Goal: Task Accomplishment & Management: Complete application form

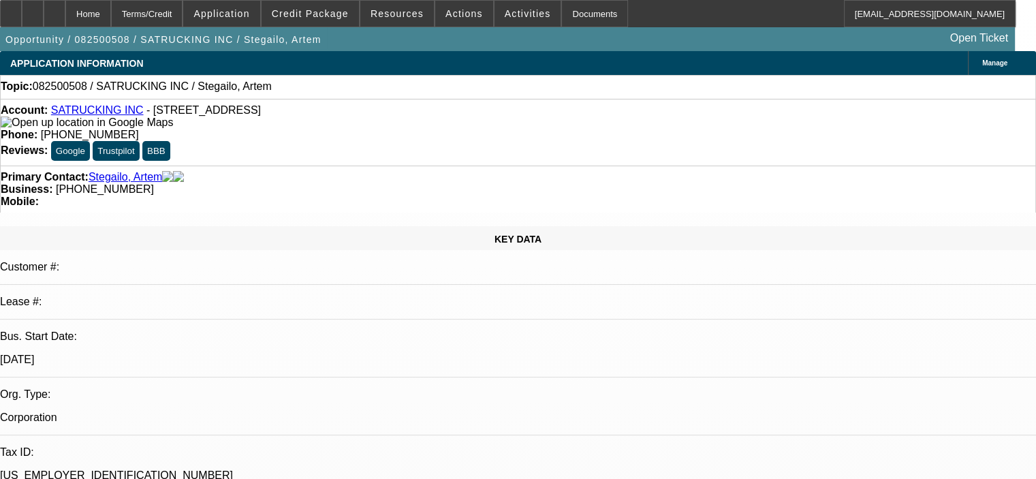
select select "0"
select select "2"
select select "0.1"
select select "4"
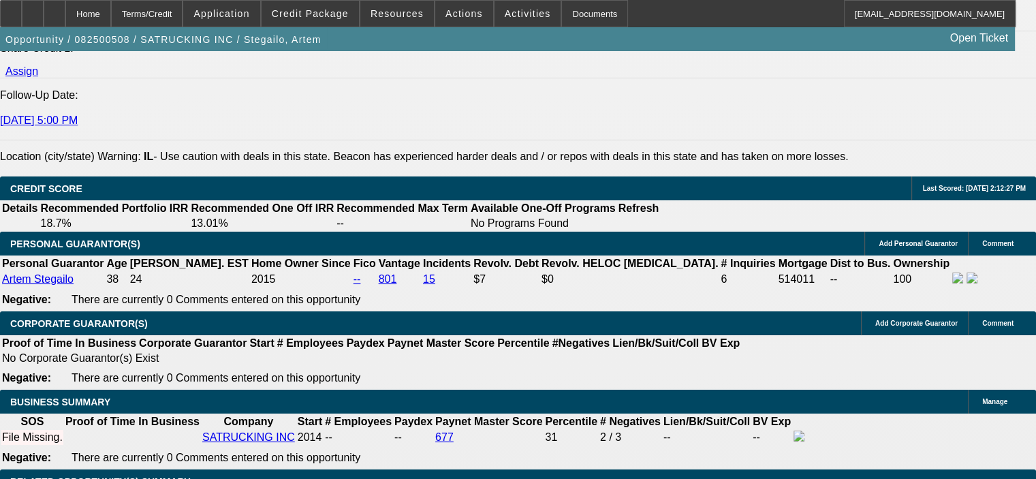
scroll to position [1839, 0]
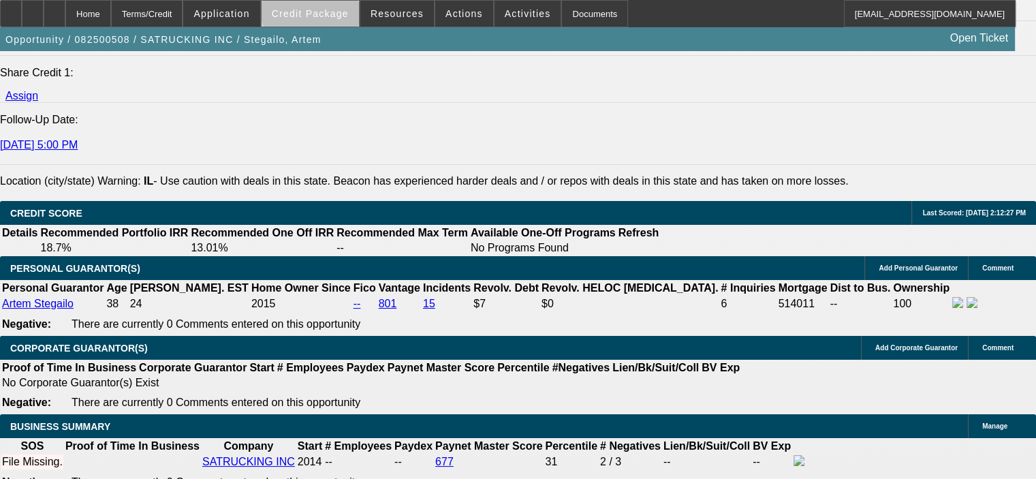
click at [346, 5] on span at bounding box center [310, 13] width 97 height 33
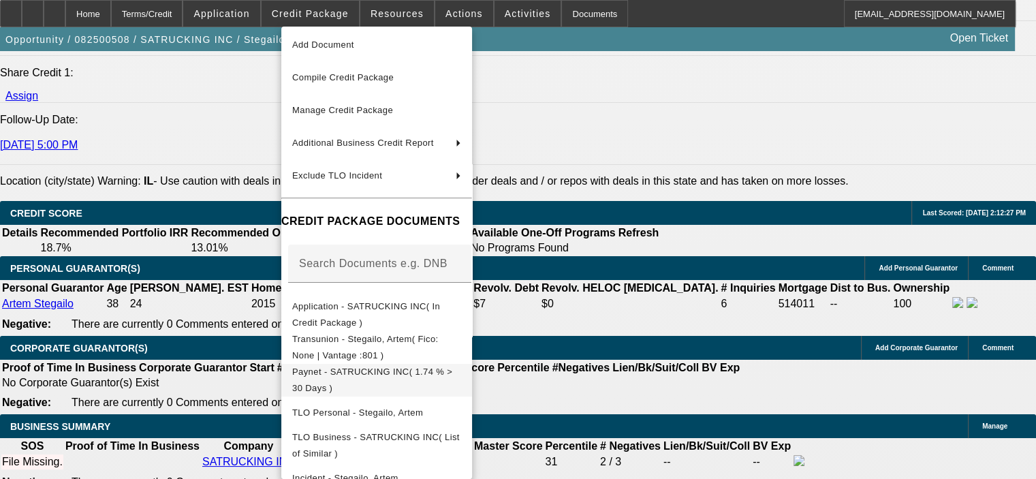
scroll to position [68, 0]
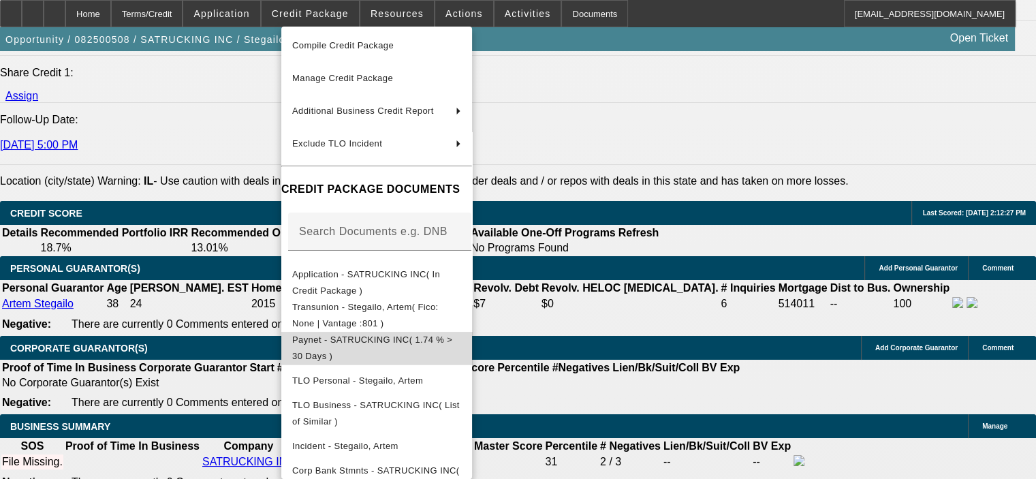
click at [452, 340] on span "Paynet - SATRUCKING INC( 1.74 % > 30 Days )" at bounding box center [372, 347] width 160 height 27
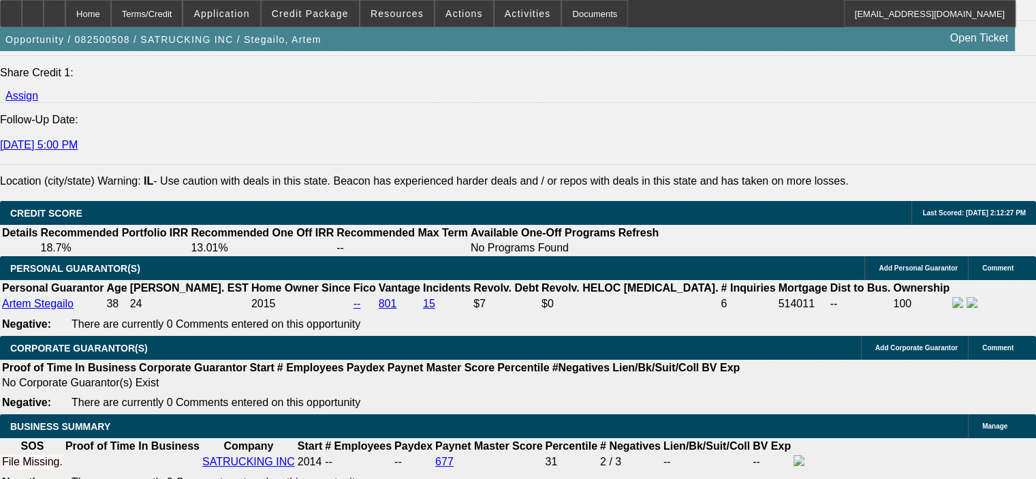
scroll to position [1976, 0]
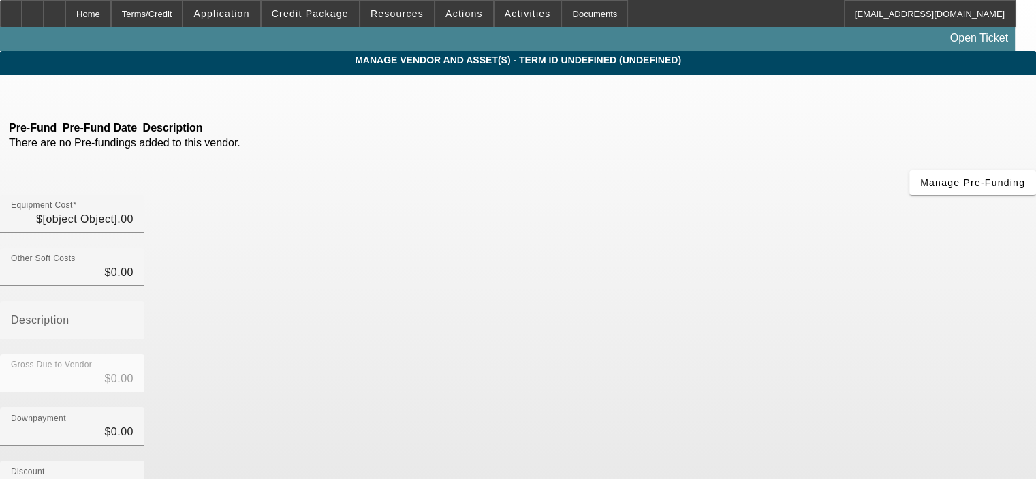
type input "$15,500.00"
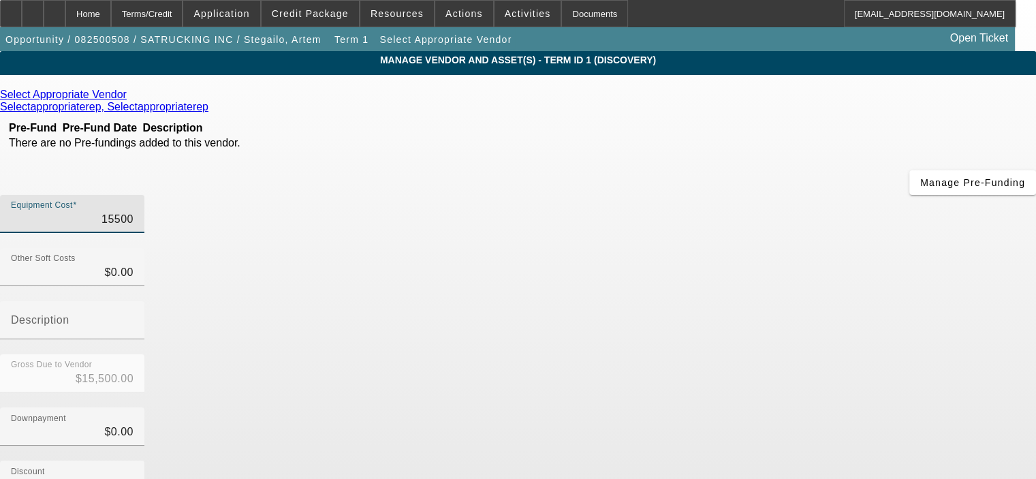
drag, startPoint x: 651, startPoint y: 115, endPoint x: 766, endPoint y: 116, distance: 115.1
click at [766, 195] on div "Equipment Cost 15500" at bounding box center [518, 221] width 1036 height 53
type input "2"
type input "$2.00"
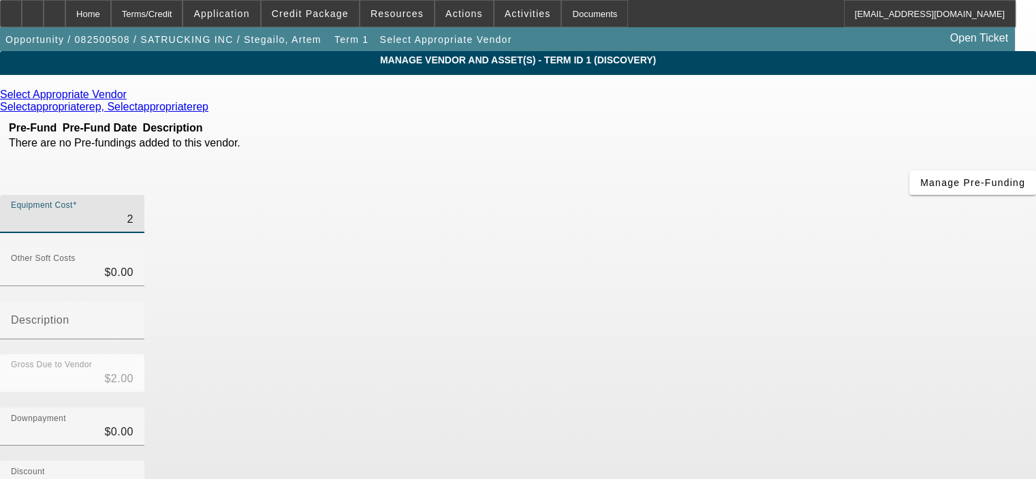
type input "29"
type input "$29.00"
type input "293"
type input "$293.00"
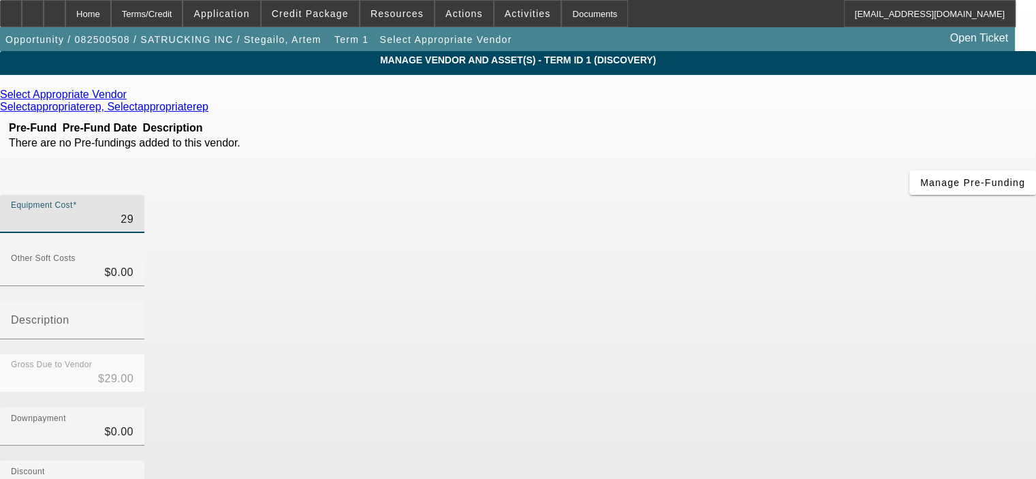
type input "$293.00"
type input "2935"
type input "$2,935.00"
type input "29350"
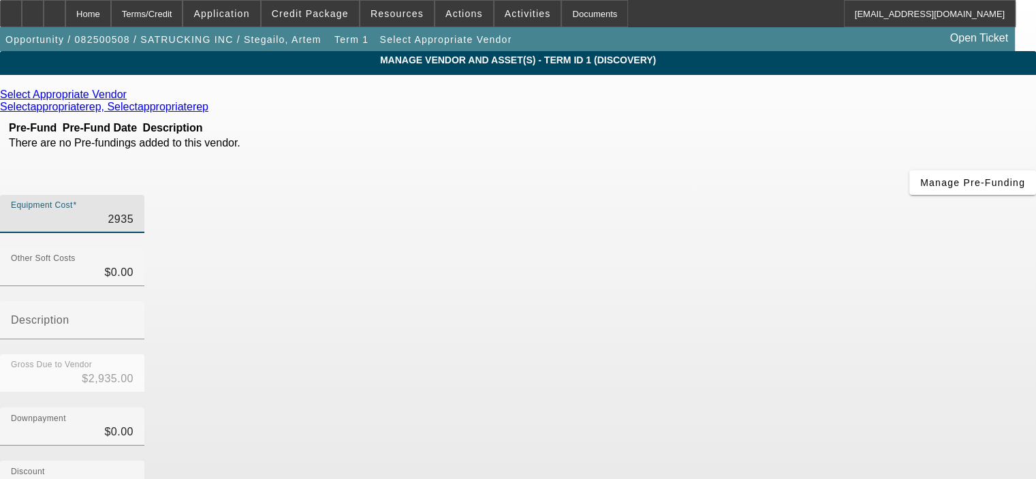
type input "$29,350.00"
click at [804, 354] on div "Gross Due to Vendor $29,350.00" at bounding box center [518, 380] width 1036 height 53
click at [130, 97] on icon at bounding box center [130, 95] width 0 height 12
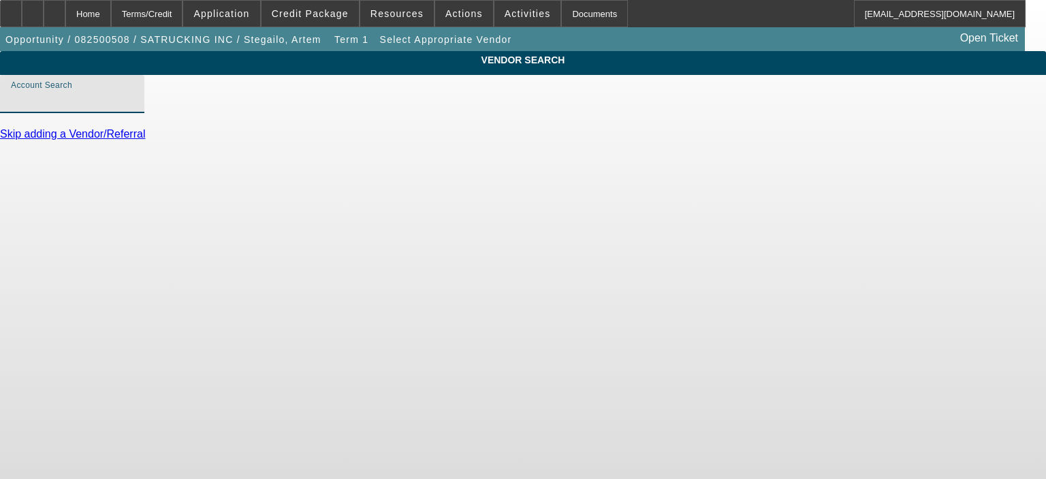
click at [134, 108] on input "Account Search" at bounding box center [72, 99] width 123 height 16
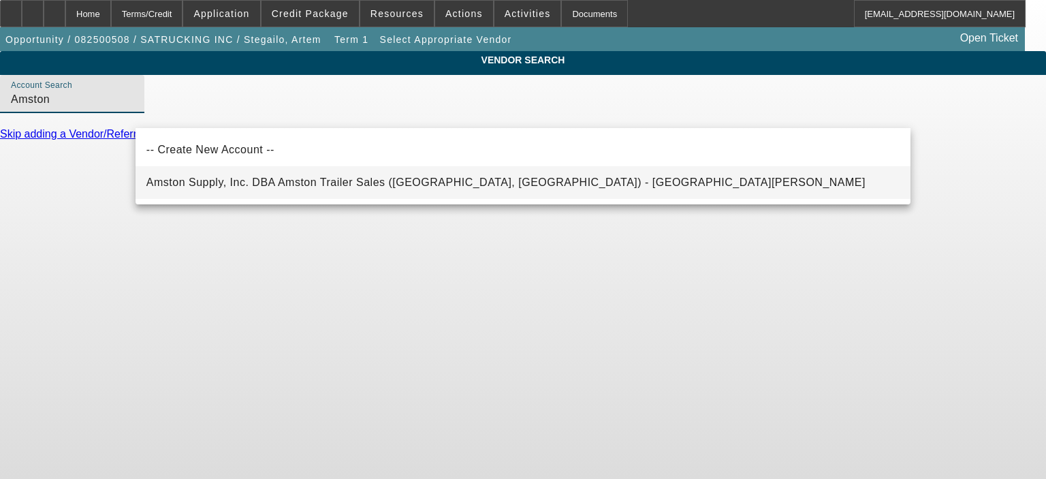
click at [198, 174] on span "Amston Supply, Inc. DBA Amston Trailer Sales (Caledonia, WI) - Hribar, Michael" at bounding box center [505, 182] width 719 height 16
type input "Amston Supply, Inc. DBA Amston Trailer Sales (Caledonia, WI) - Hribar, Michael"
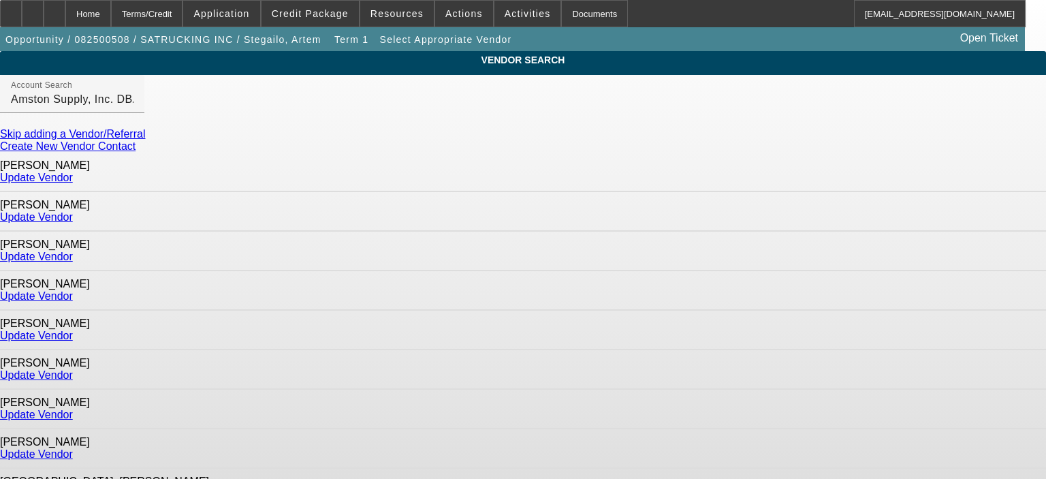
click at [73, 251] on link "Update Vendor" at bounding box center [36, 257] width 73 height 12
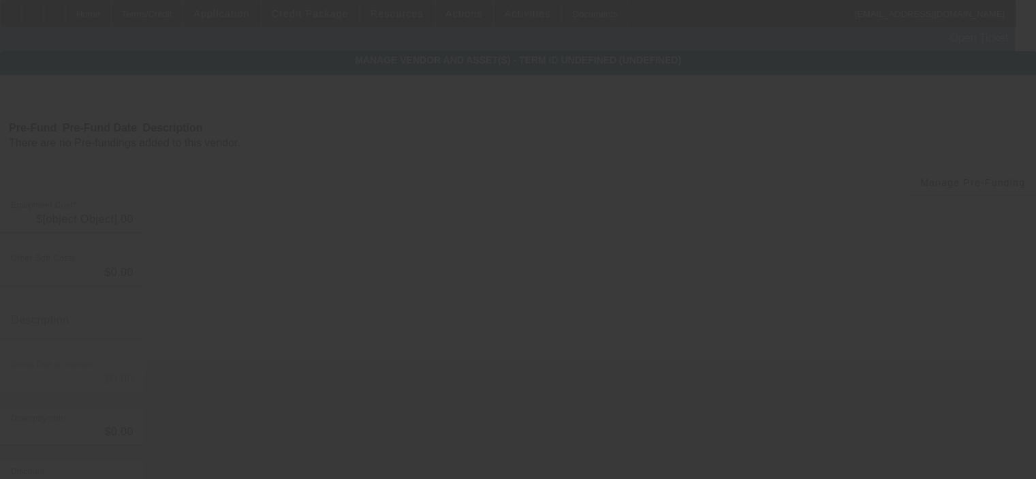
type input "$29,350.00"
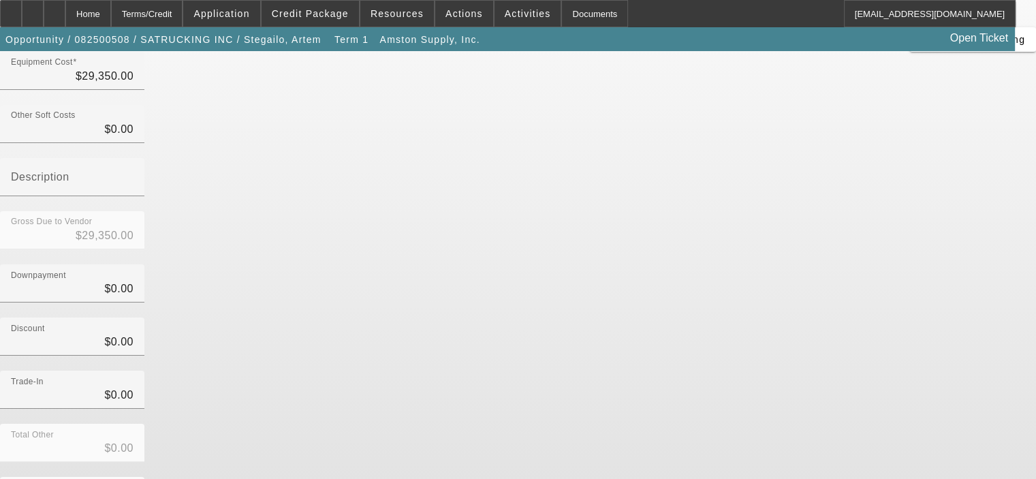
scroll to position [156, 0]
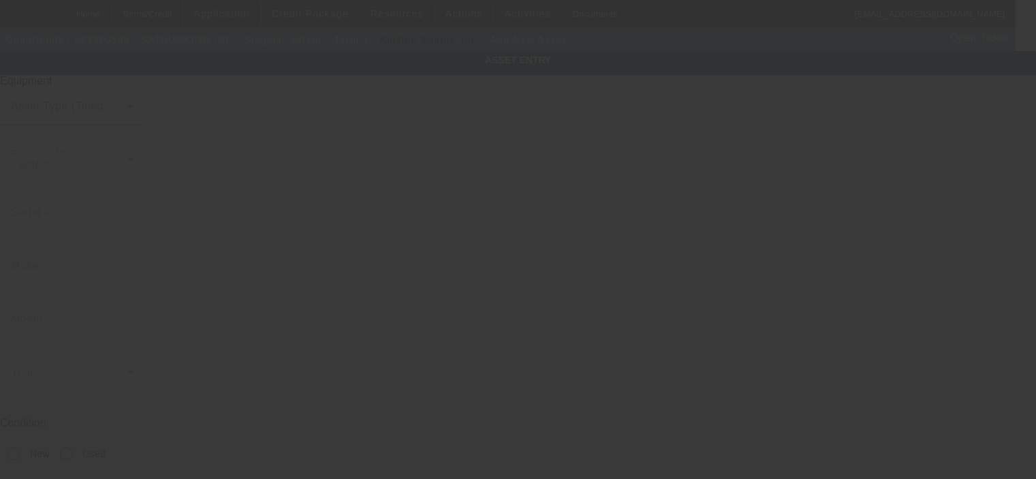
type input "650 S Eastwood Dr"
type input "Woodstock"
type input "60098"
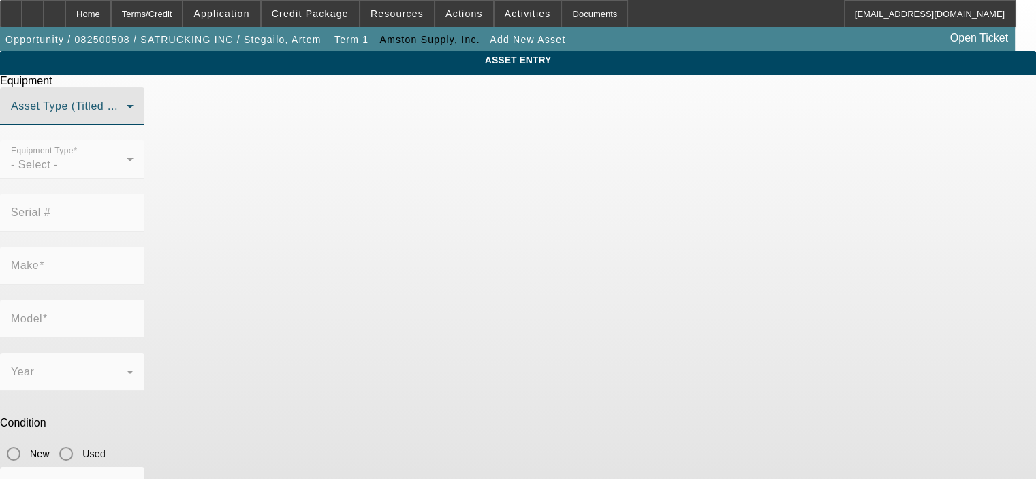
click at [127, 120] on span at bounding box center [69, 112] width 116 height 16
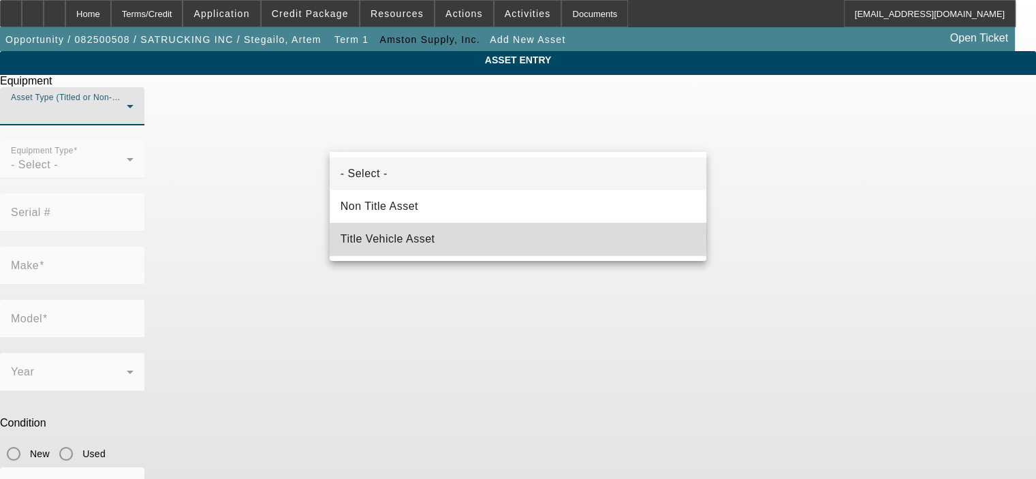
click at [471, 236] on mat-option "Title Vehicle Asset" at bounding box center [518, 239] width 377 height 33
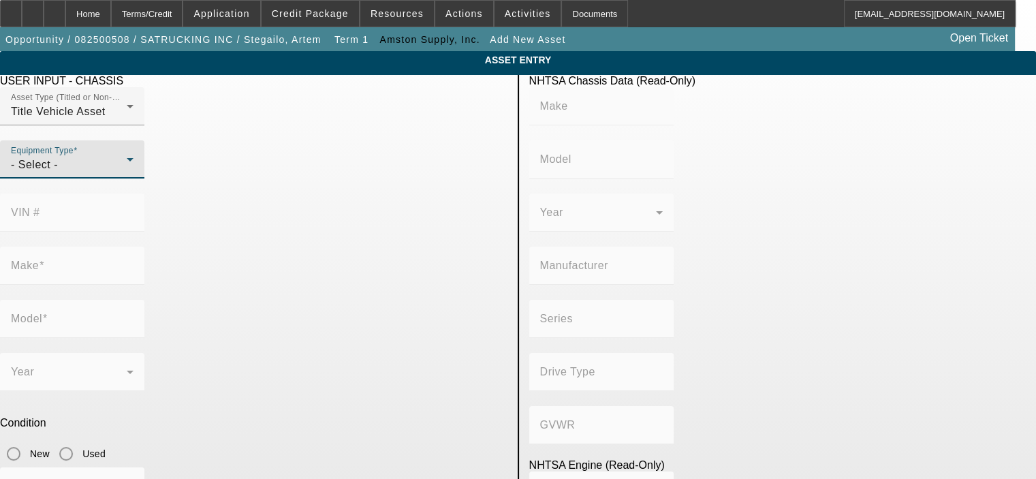
click at [127, 173] on div "- Select -" at bounding box center [69, 165] width 116 height 16
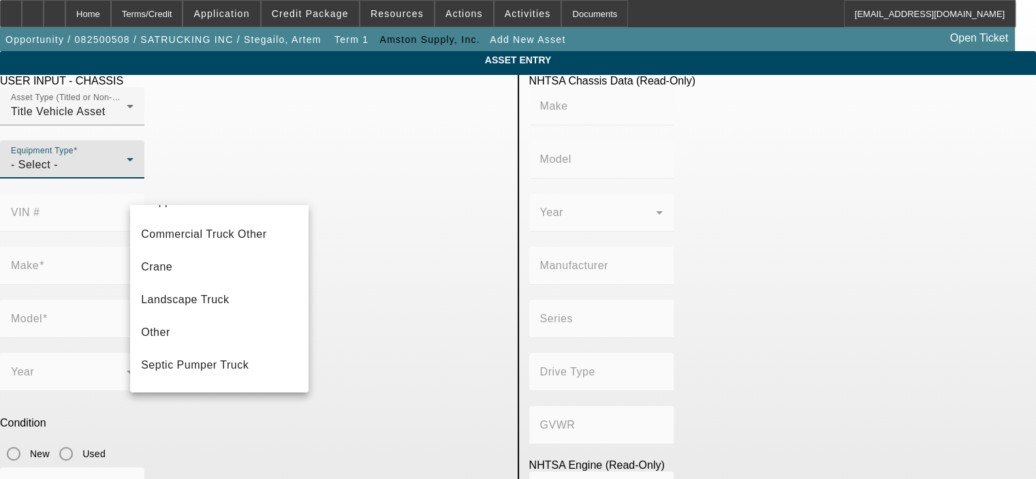
scroll to position [150, 0]
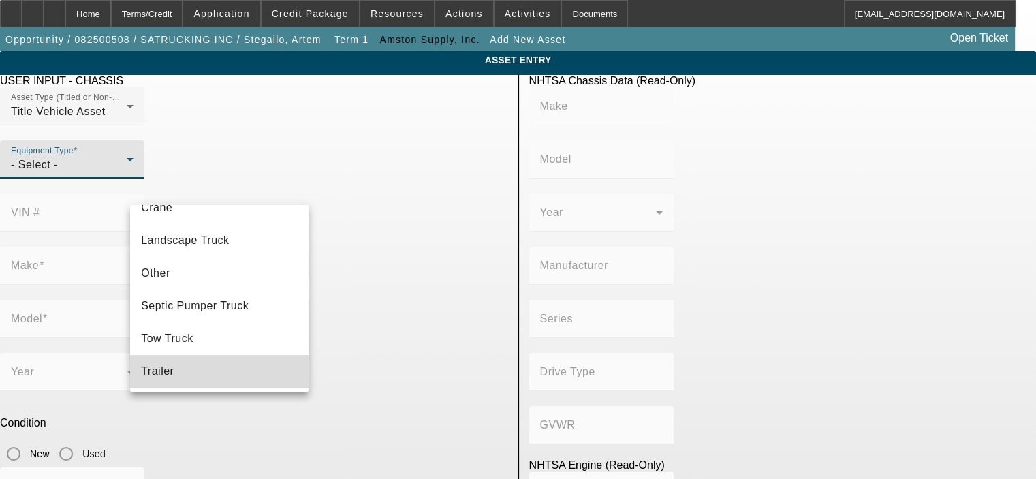
click at [232, 367] on mat-option "Trailer" at bounding box center [219, 371] width 178 height 33
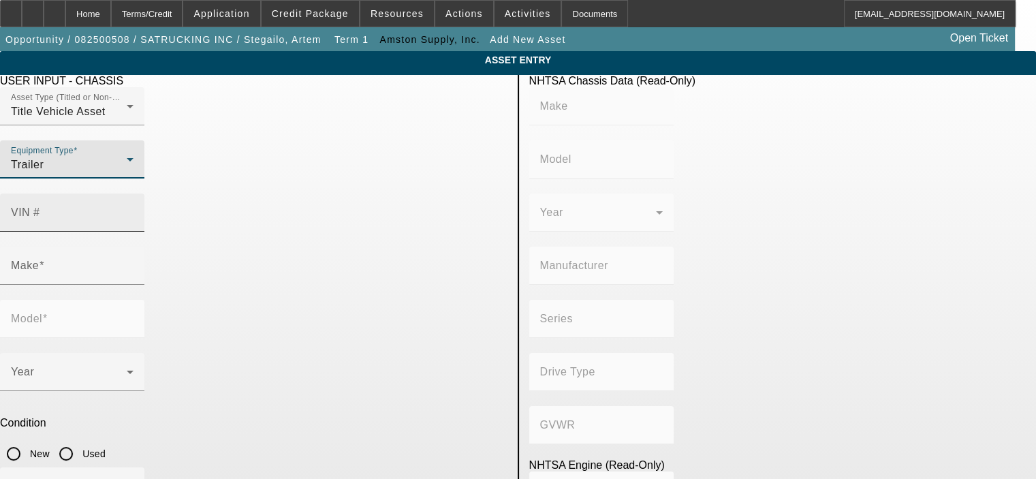
click at [134, 210] on input "VIN #" at bounding box center [72, 218] width 123 height 16
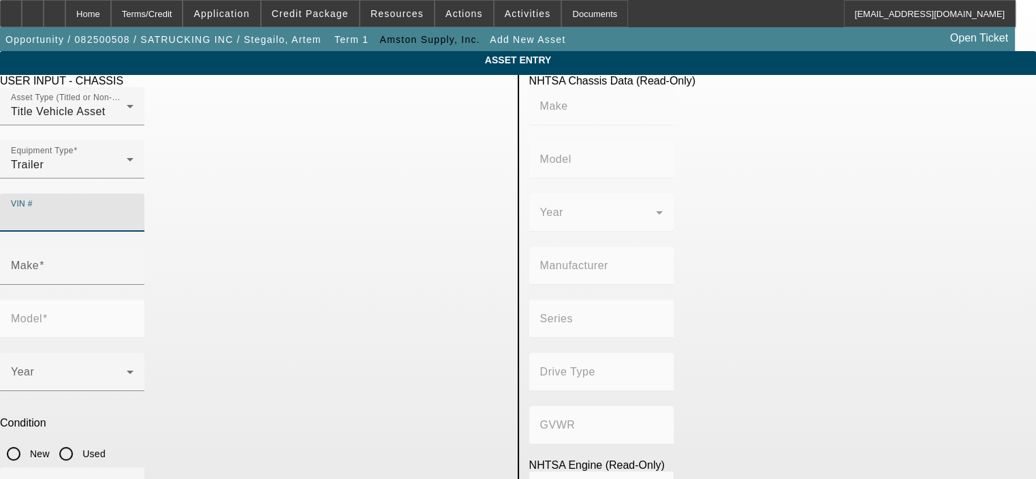
paste input "1UYFS2485EA833506"
type input "1UYFS2485EA833506"
type input "UTILITY TRAILER MANUFACTURER"
type input "Utility Trailer Manufacturer"
type input "UTILITY TRAILER MANUFACTURING COMPANY"
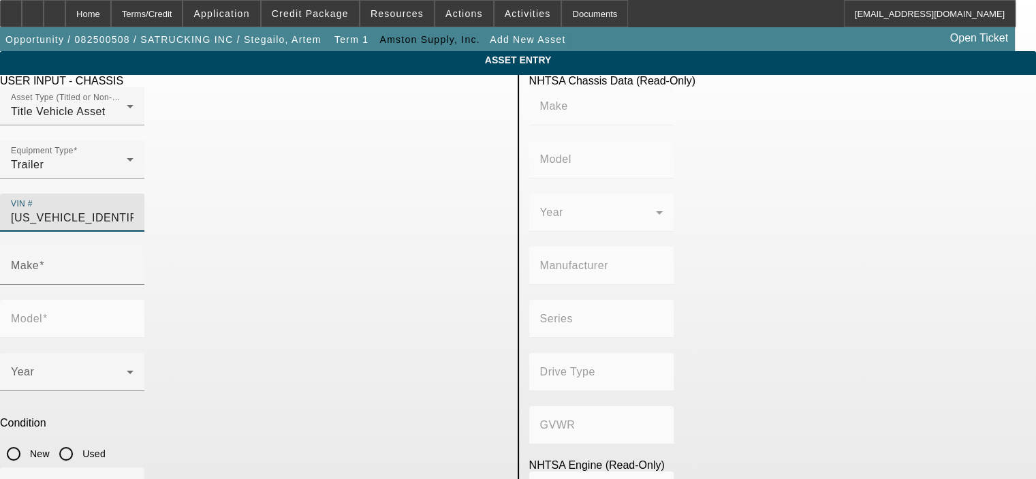
type input "Not Applicable"
type input "UTILITY TRAILER MANUFACTURER"
type input "Utility Trailer Manufacturer"
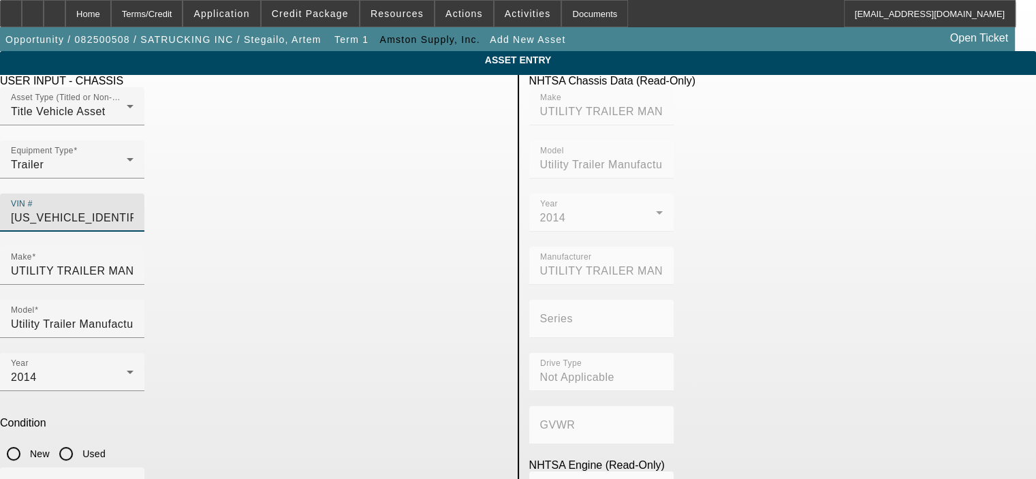
type input "1UYFS2485EA833506"
click at [80, 440] on input "Used" at bounding box center [65, 453] width 27 height 27
radio input "true"
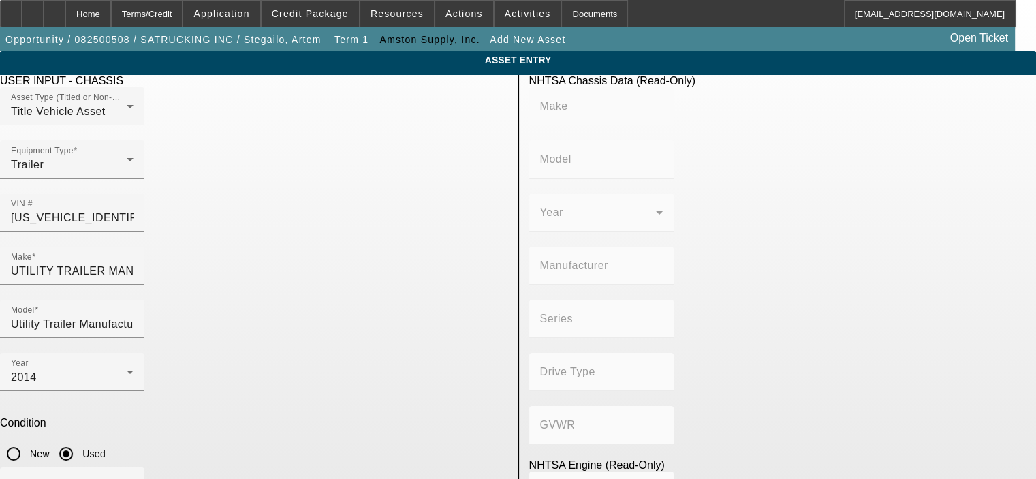
type input "UTILITY TRAILER MANUFACTURER"
type input "Utility Trailer Manufacturer"
type input "UTILITY TRAILER MANUFACTURING COMPANY"
type input "Not Applicable"
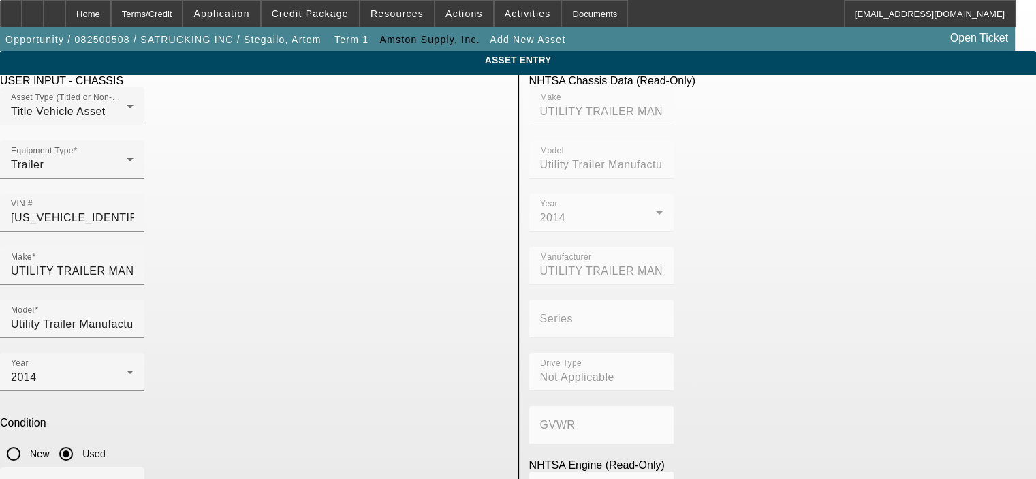
type textarea "48' Flatbed Trailer"
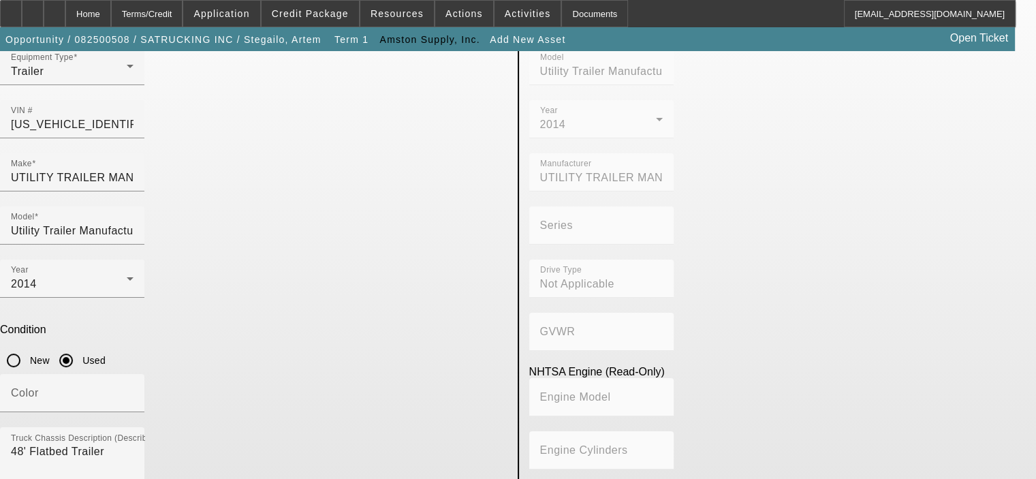
scroll to position [114, 0]
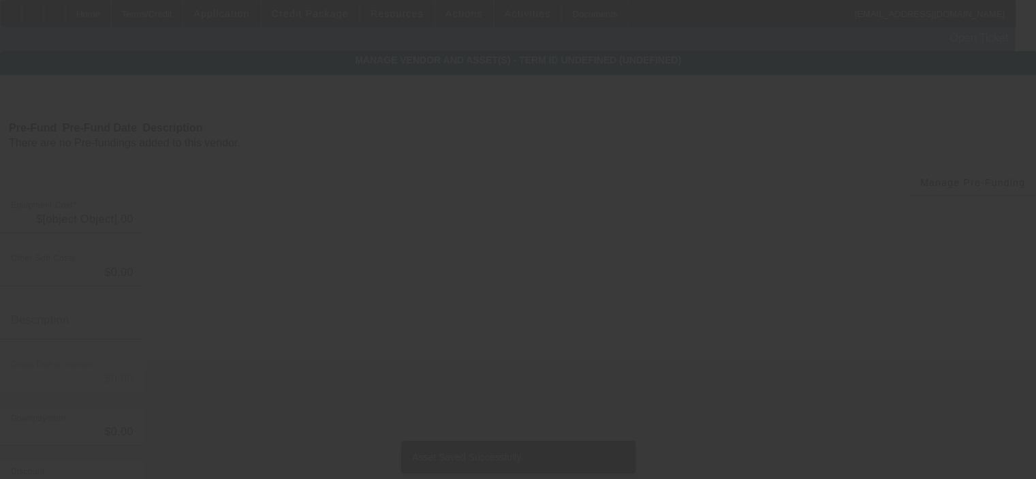
type input "$29,350.00"
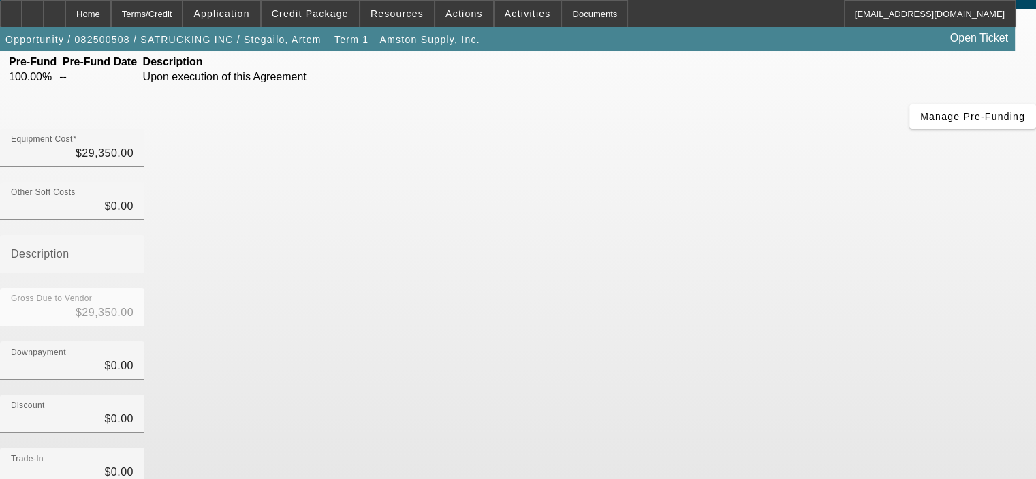
scroll to position [176, 0]
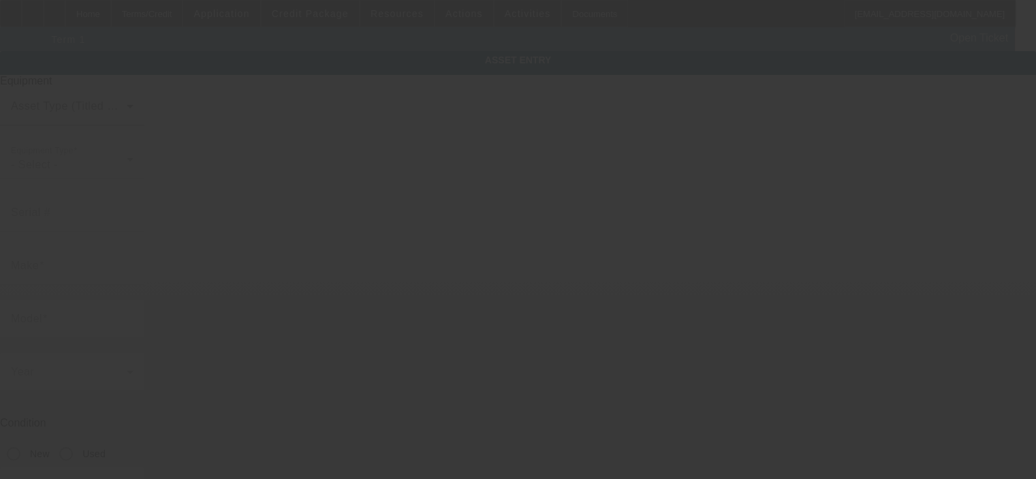
type textarea "Make: Flatbed Trailers; Model: 2014 UTILITY 48'"
type input "650 S EASTWOOD DR WOODSTOCK IL"
type input "WOODSTOCK, IL (MCHENRY)"
type input "60098"
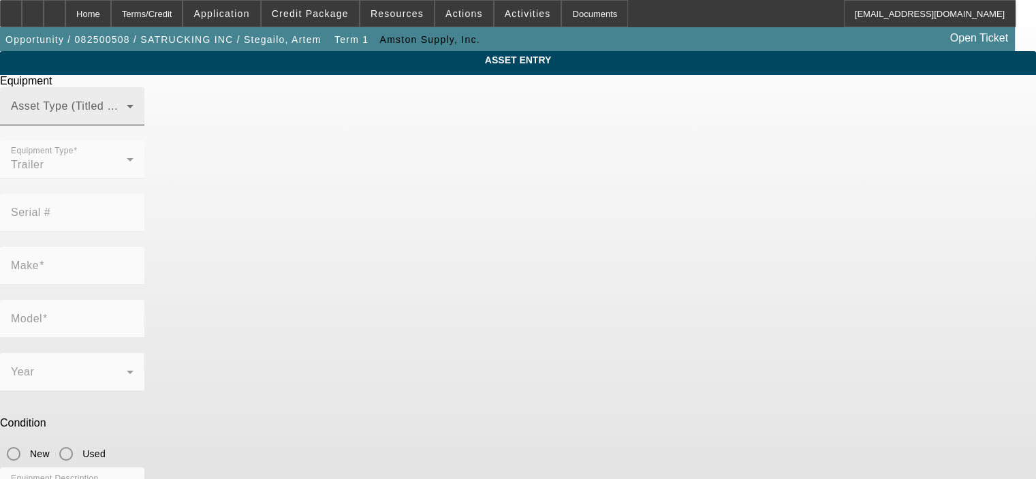
click at [134, 125] on div "Asset Type (Titled or Non-Titled)" at bounding box center [72, 106] width 123 height 38
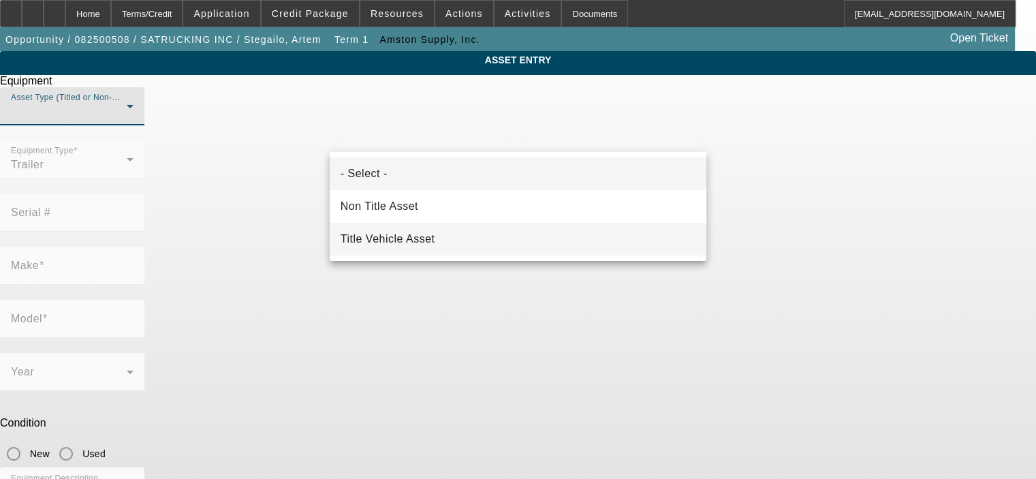
click at [465, 244] on mat-option "Title Vehicle Asset" at bounding box center [518, 239] width 377 height 33
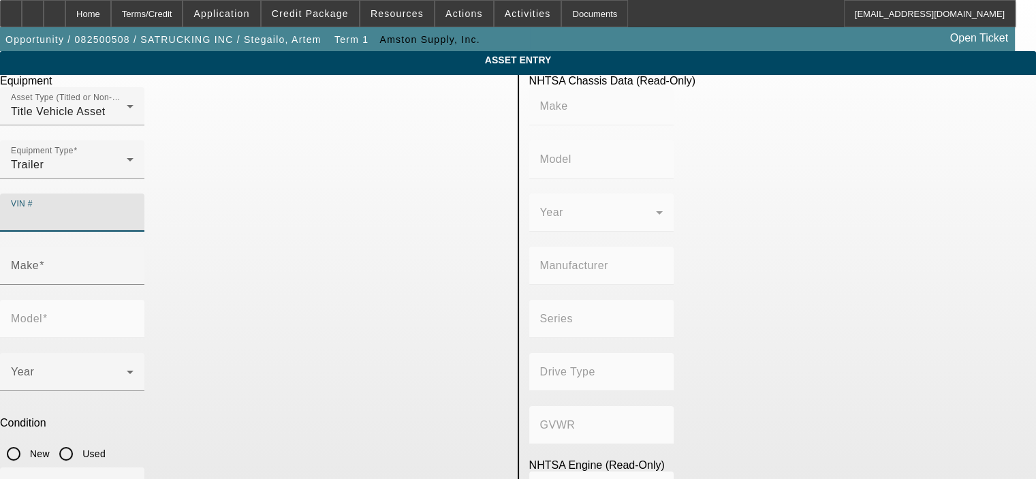
click at [134, 210] on input "VIN #" at bounding box center [72, 218] width 123 height 16
paste input "1RNF48A206R014611"
type input "1RNF48A206R014611"
type input "REITNOUER INC"
type input "Reitnouer Inc Trailers"
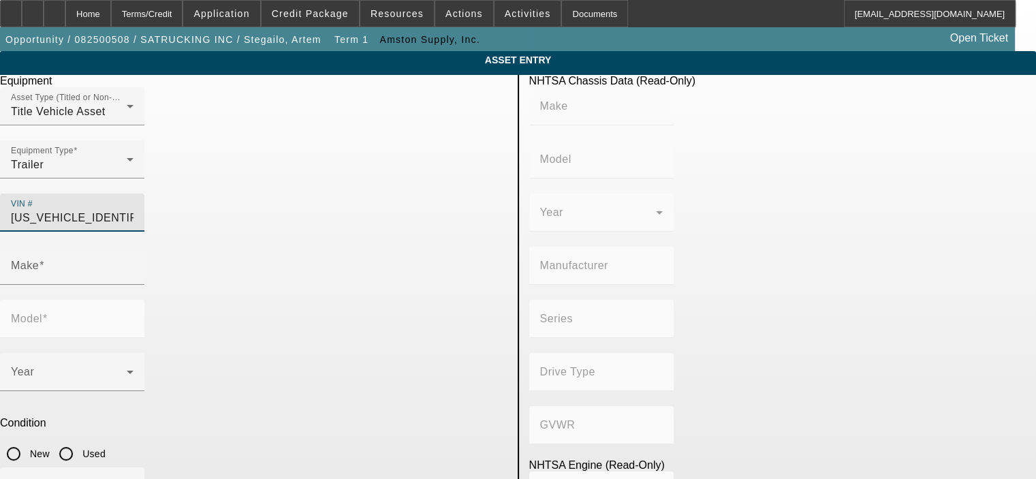
type input "REITNOUER, INC."
type input "Not Applicable"
type input "Class 8: 33,001 lb and above (14,969 kg and above)"
type input "Not Applicable"
type input "REITNOUER INC"
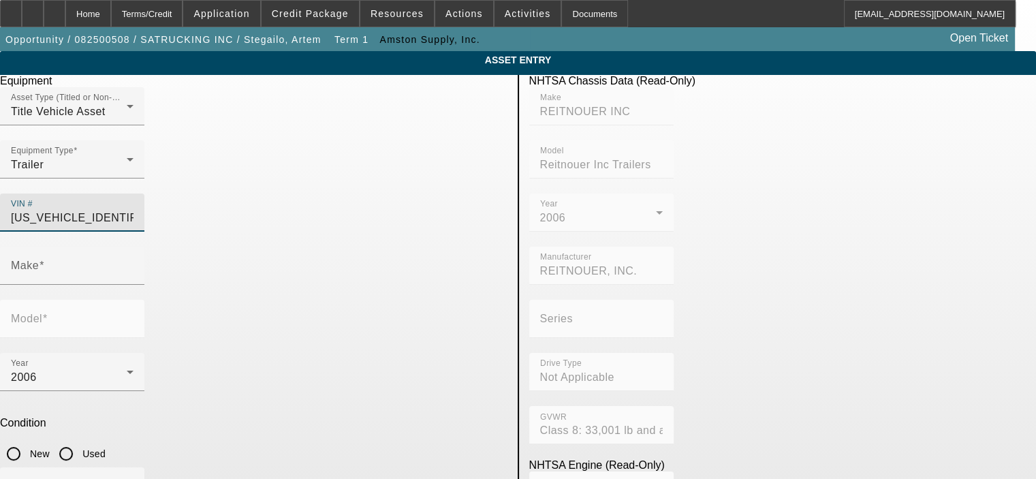
type input "Reitnouer Inc Trailers"
type input "1RNF48A206R014611"
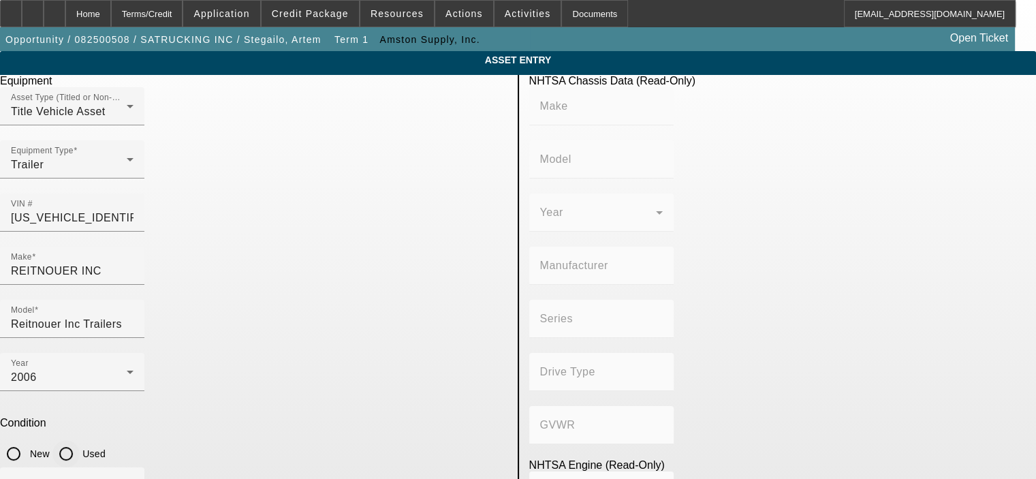
click at [80, 440] on input "Used" at bounding box center [65, 453] width 27 height 27
radio input "true"
type input "REITNOUER INC"
type input "Reitnouer Inc Trailers"
type input "REITNOUER, INC."
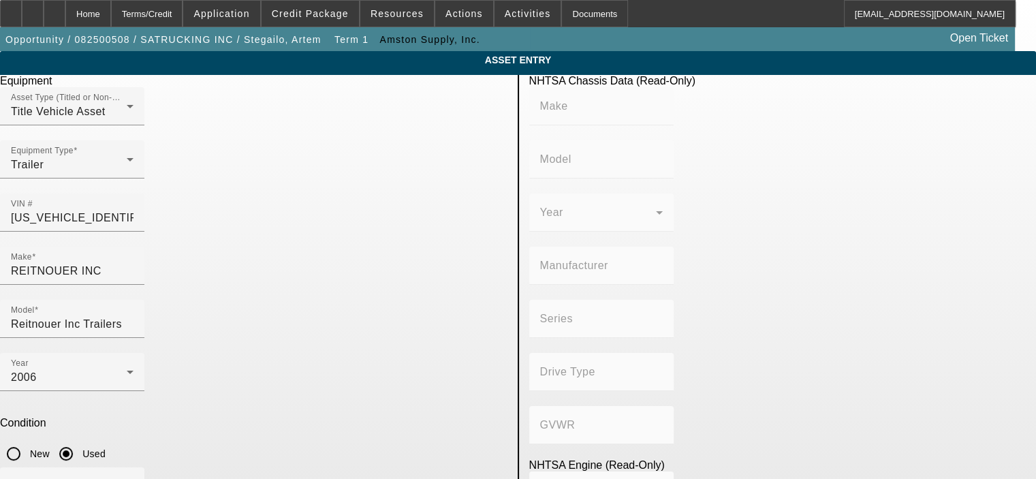
type input "Not Applicable"
type input "Class 8: 33,001 lb and above (14,969 kg and above)"
type input "Not Applicable"
type textarea "M"
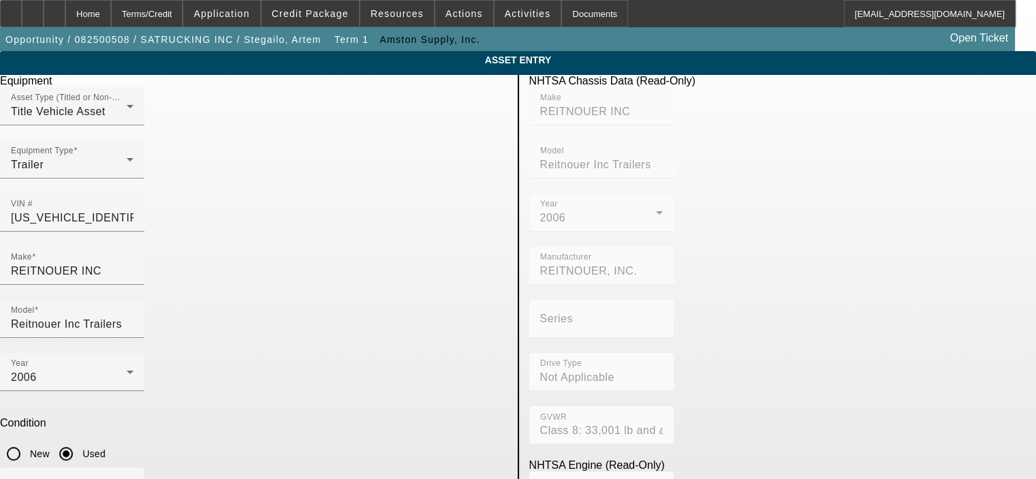
type textarea "48' Aluminum Flatbed Trailer"
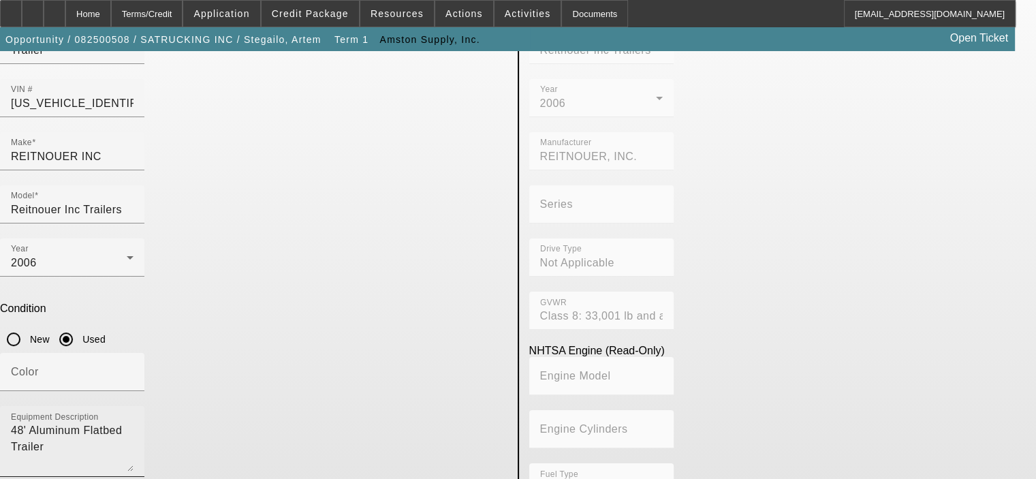
scroll to position [114, 0]
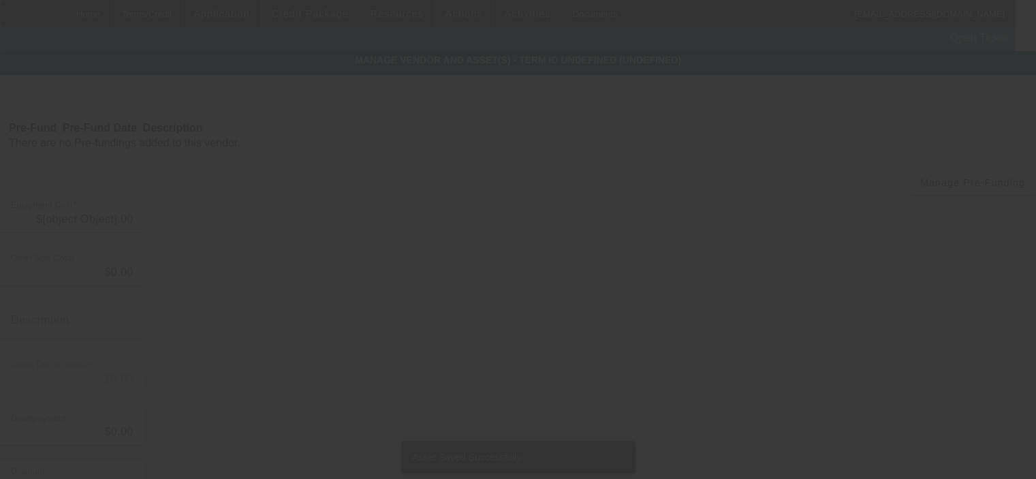
type input "$29,350.00"
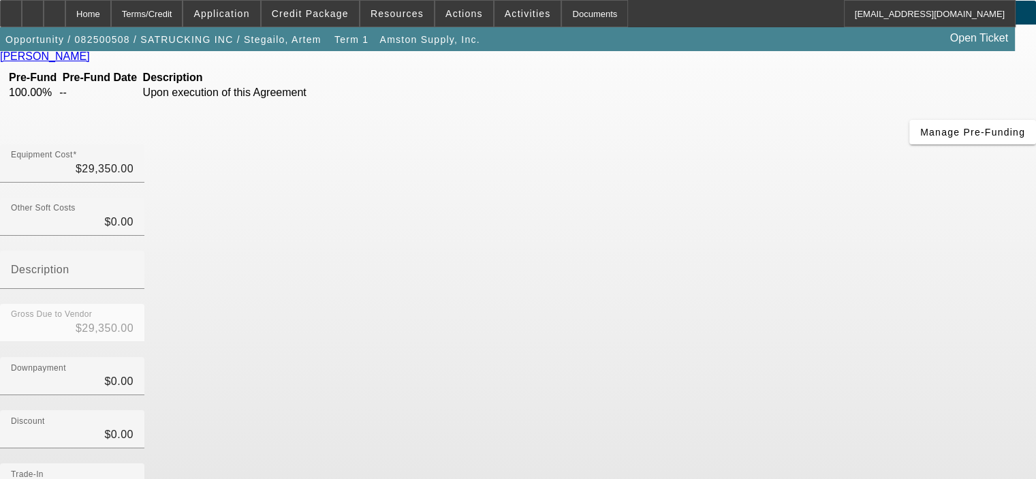
scroll to position [176, 0]
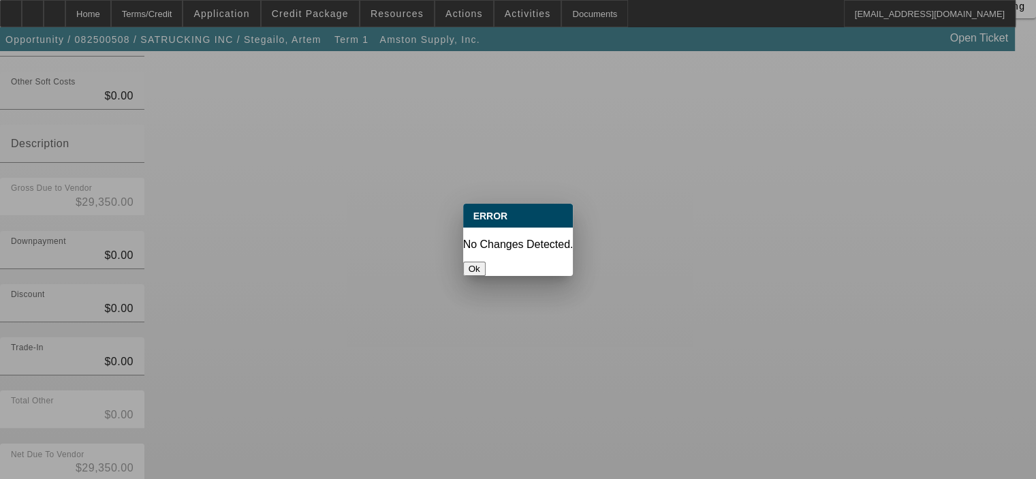
scroll to position [0, 0]
click at [486, 262] on button "Ok" at bounding box center [474, 269] width 22 height 14
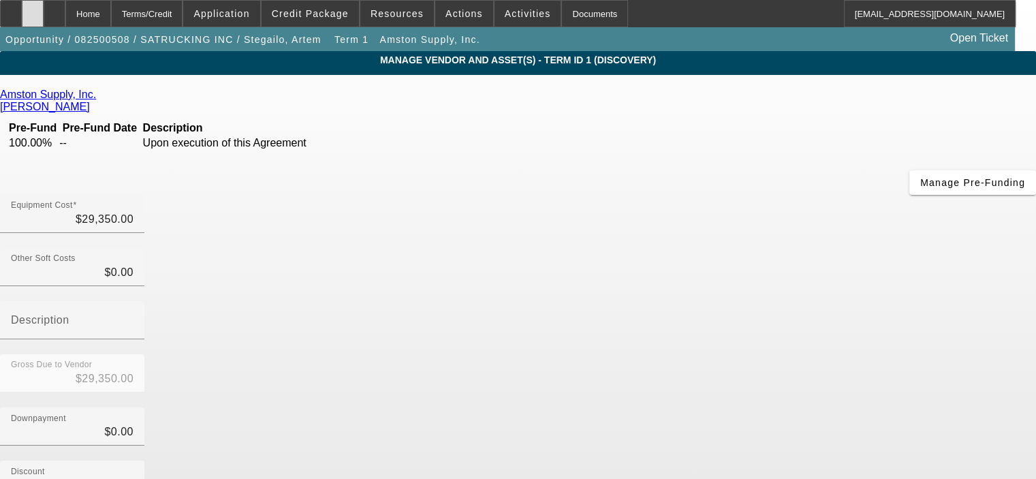
click at [33, 9] on icon at bounding box center [33, 9] width 0 height 0
click at [111, 11] on div "Home" at bounding box center [88, 13] width 46 height 27
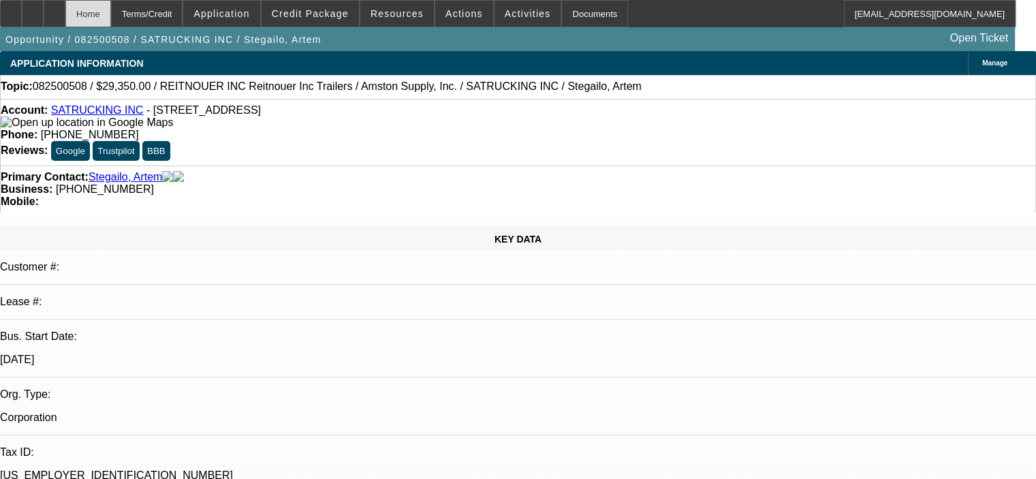
select select "0"
select select "2"
select select "0.1"
select select "4"
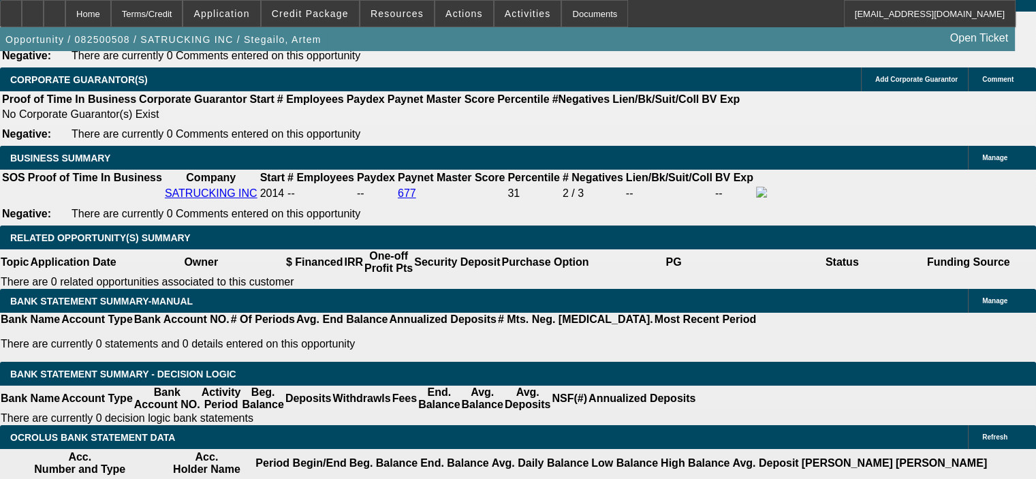
scroll to position [2180, 0]
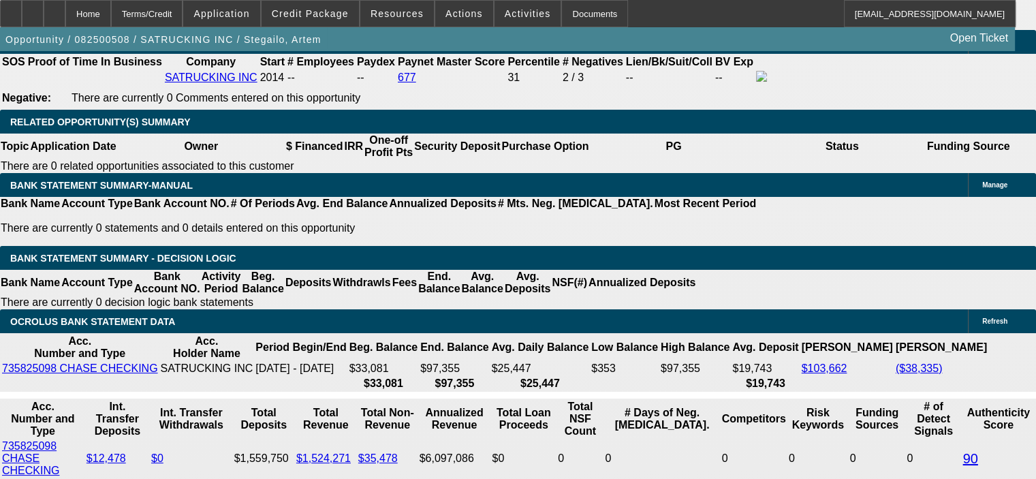
scroll to position [2248, 0]
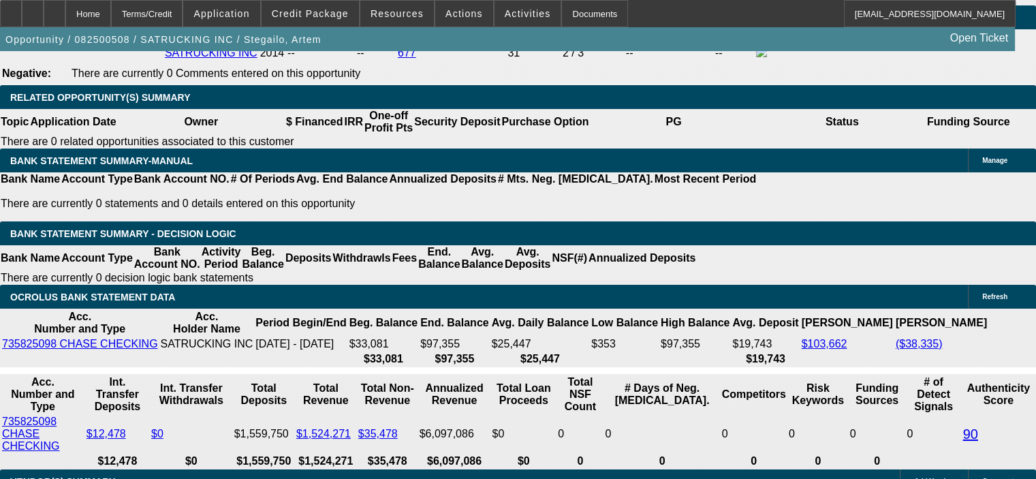
type input "$0.00"
type input "UNKNOWN"
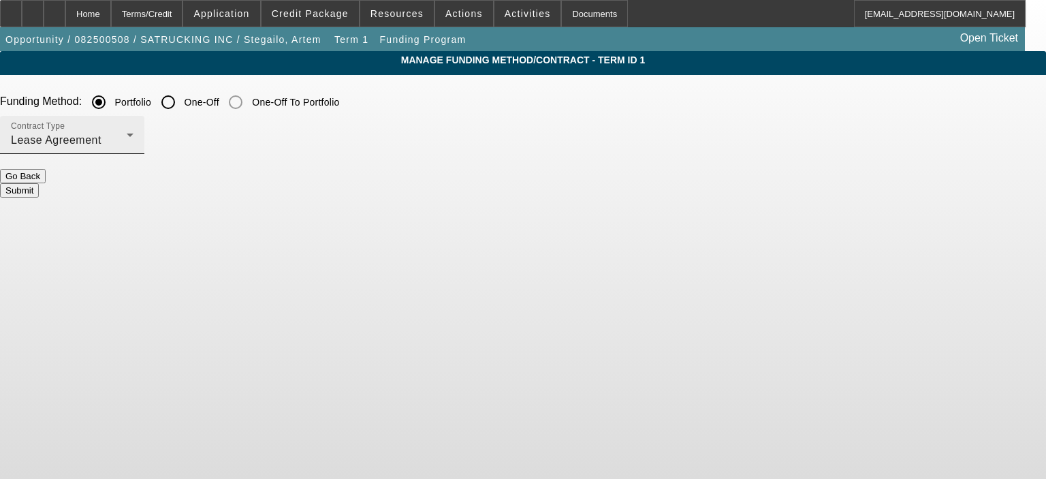
click at [127, 142] on div "Lease Agreement" at bounding box center [69, 140] width 116 height 16
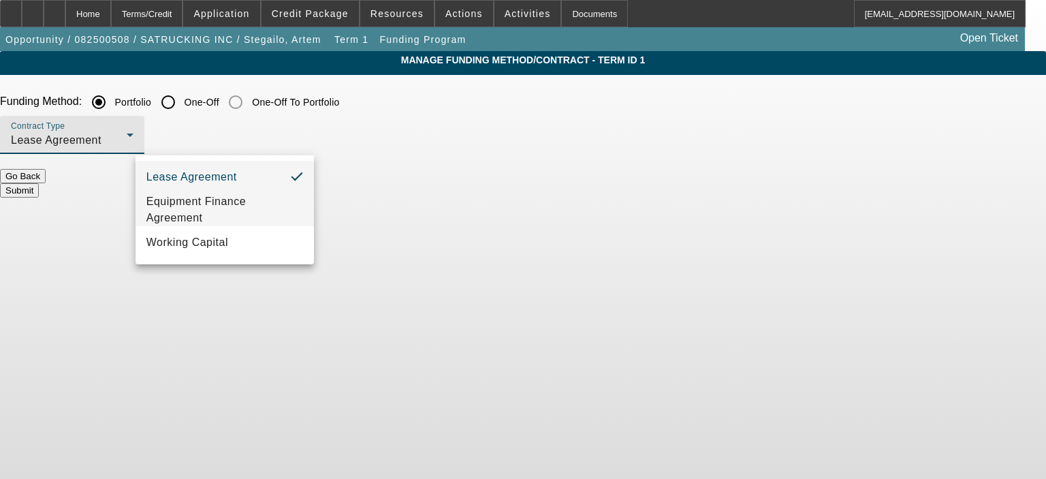
click at [253, 207] on span "Equipment Finance Agreement" at bounding box center [224, 209] width 157 height 33
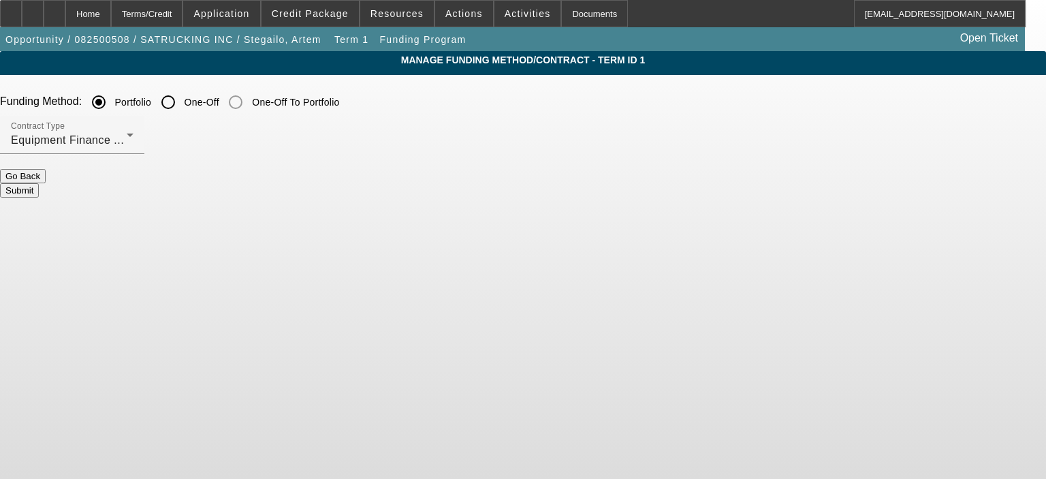
click at [39, 183] on button "Submit" at bounding box center [19, 190] width 39 height 14
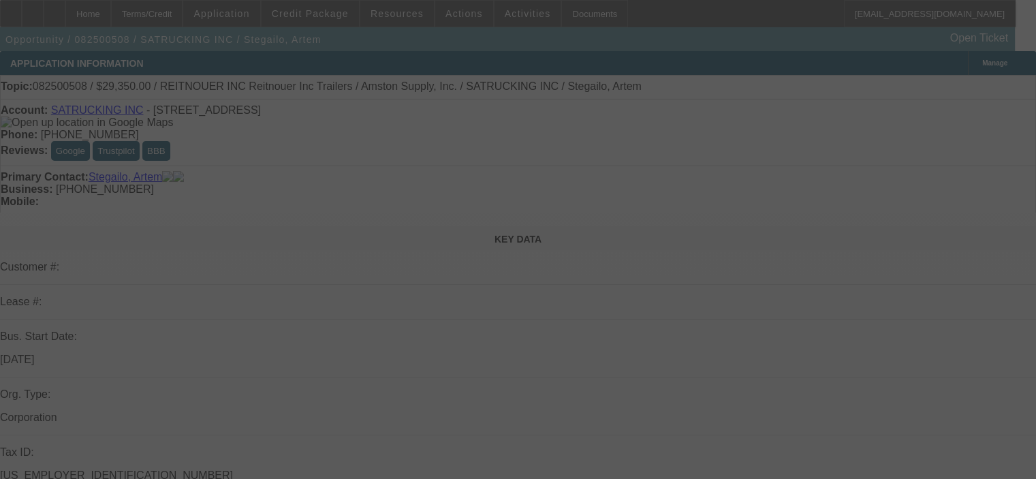
select select "0"
select select "2"
select select "0"
select select "6"
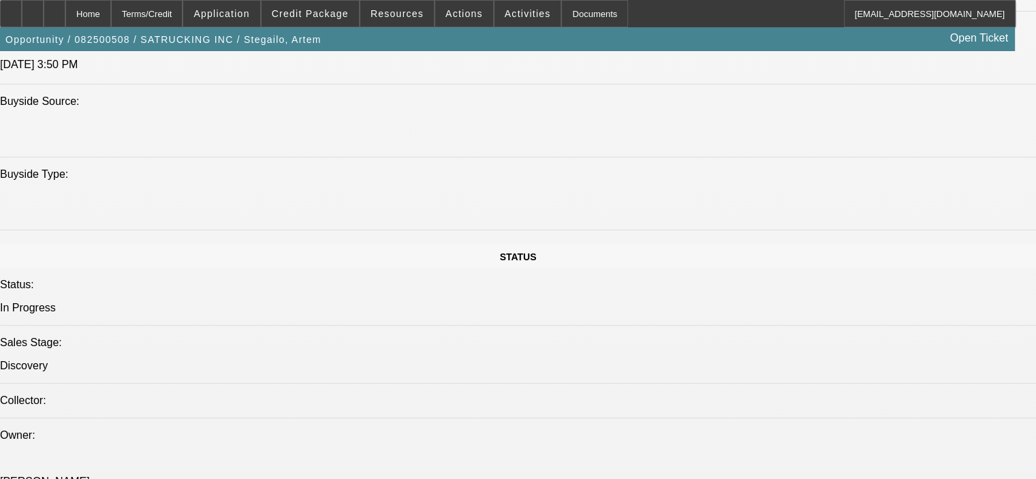
scroll to position [1294, 0]
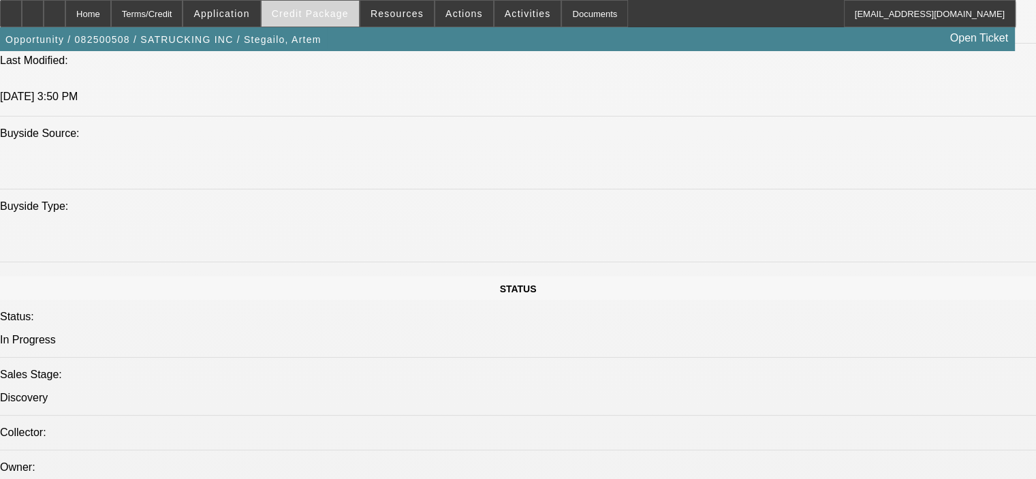
click at [316, 13] on span "Credit Package" at bounding box center [310, 13] width 77 height 11
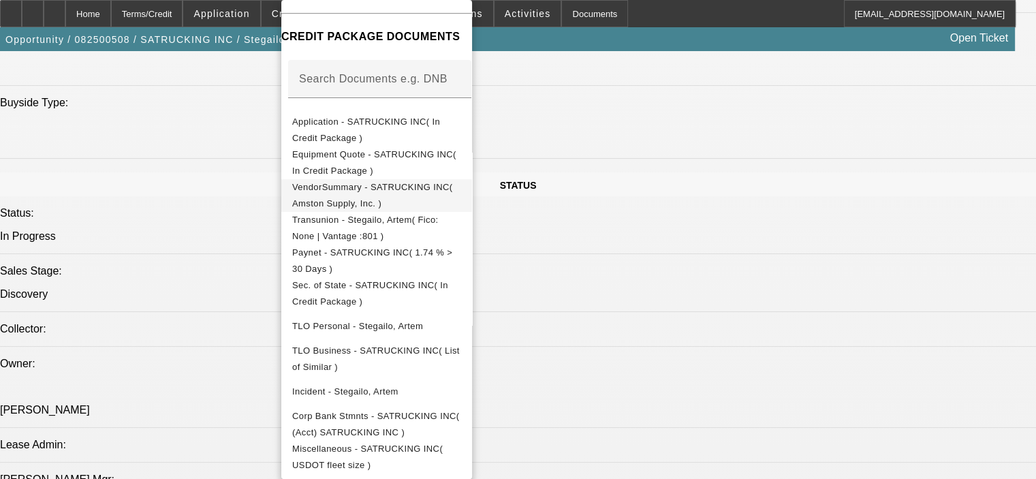
scroll to position [1431, 0]
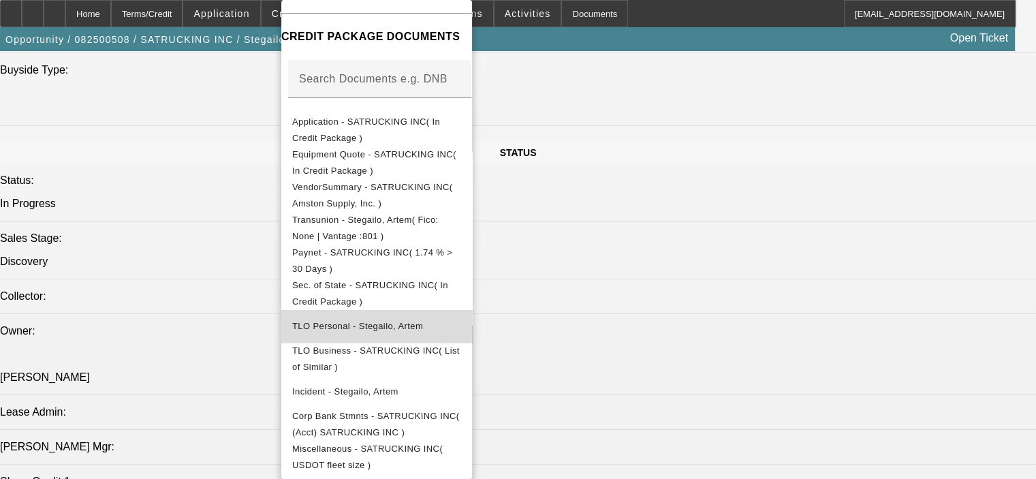
click at [458, 310] on button "TLO Personal - Stegailo, Artem" at bounding box center [376, 326] width 191 height 33
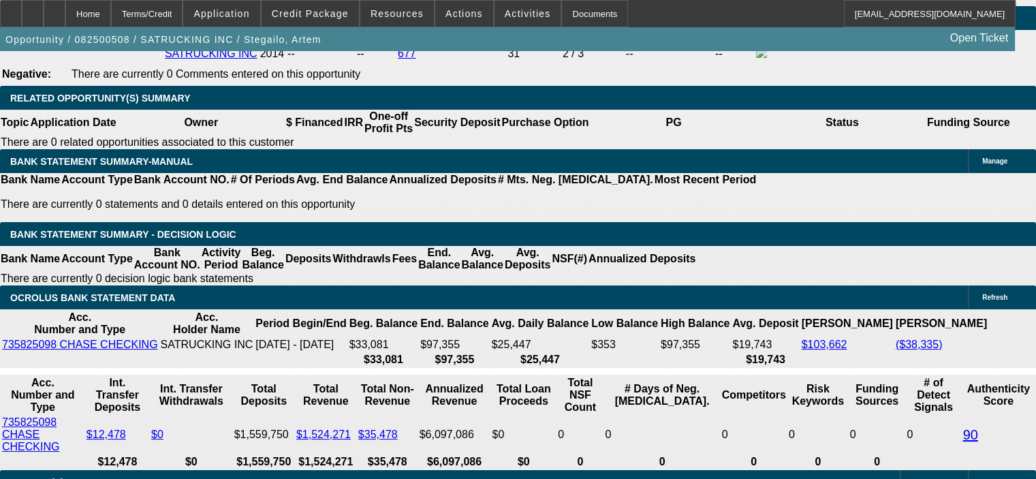
scroll to position [2248, 0]
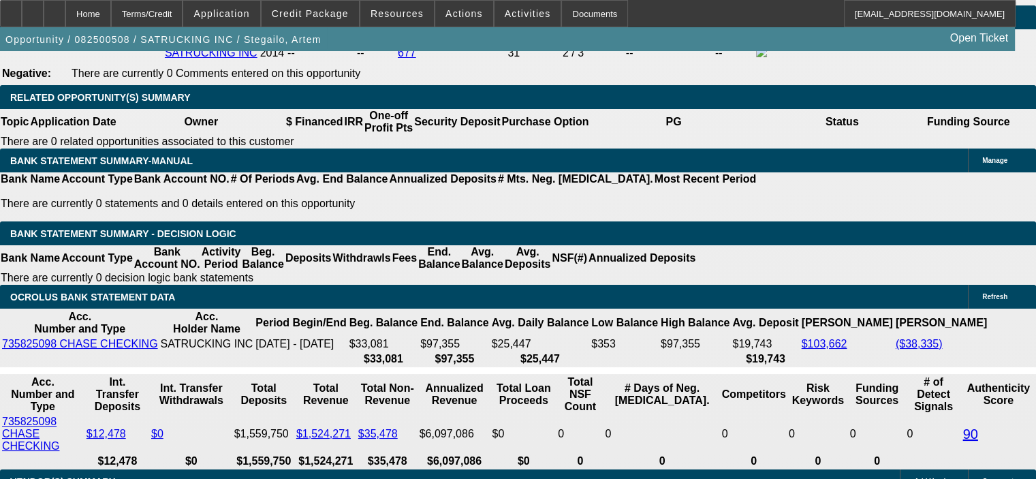
drag, startPoint x: 237, startPoint y: 359, endPoint x: 270, endPoint y: 359, distance: 32.7
type input "36"
type input "1"
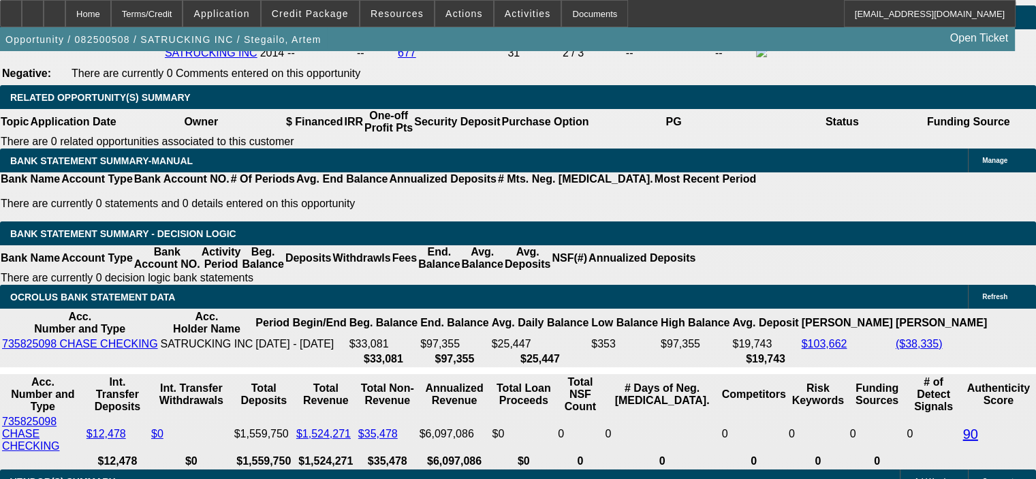
type input "$1,655.82"
type input "$827.91"
type input "10"
type input "$1,894.08"
type input "$947.04"
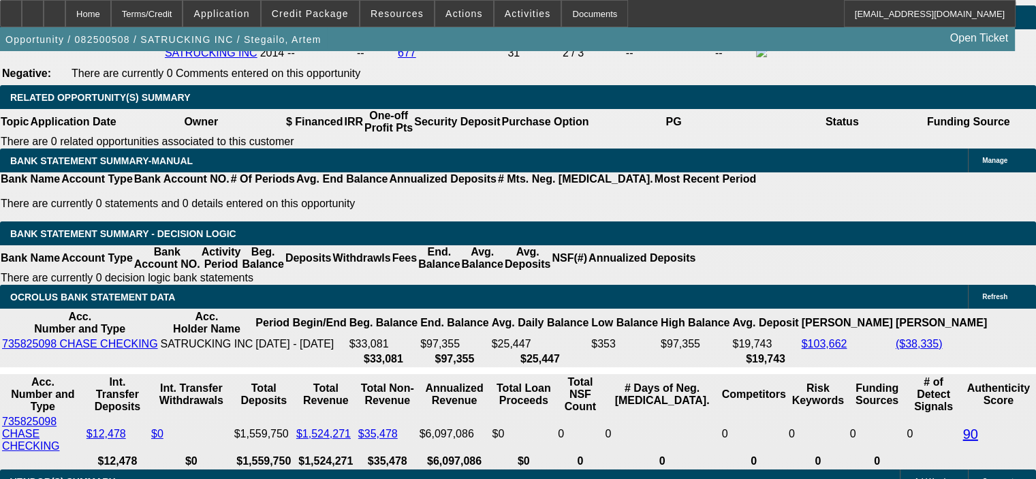
type input "1"
type input "$1,655.82"
type input "$827.91"
type input "11"
type input "$1,921.76"
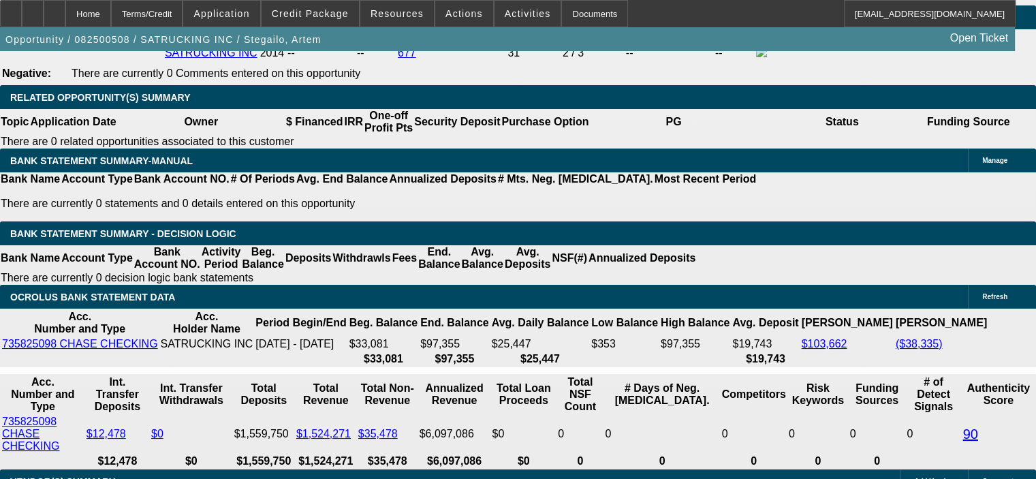
type input "$960.88"
type input "1"
type input "$1,655.82"
type input "$827.91"
type input "12"
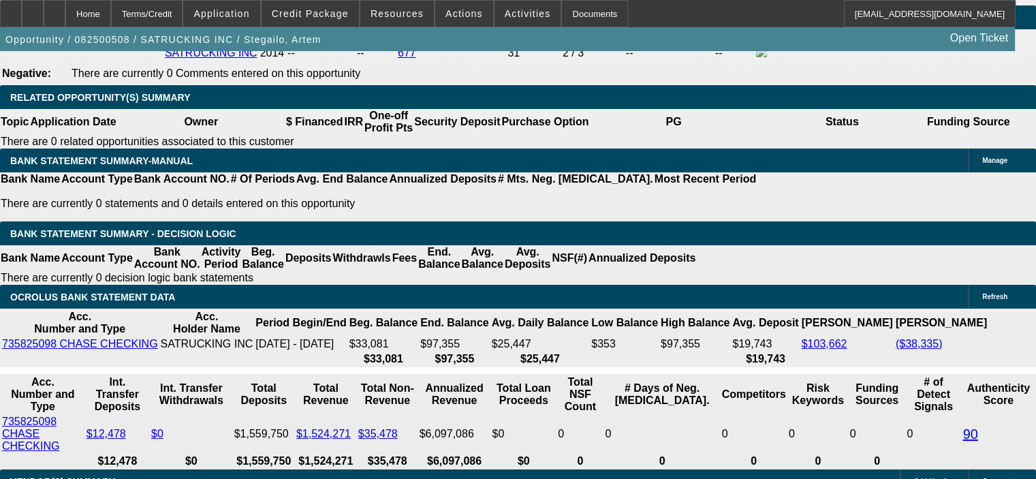
type input "$1,949.68"
type input "$974.84"
type input "12"
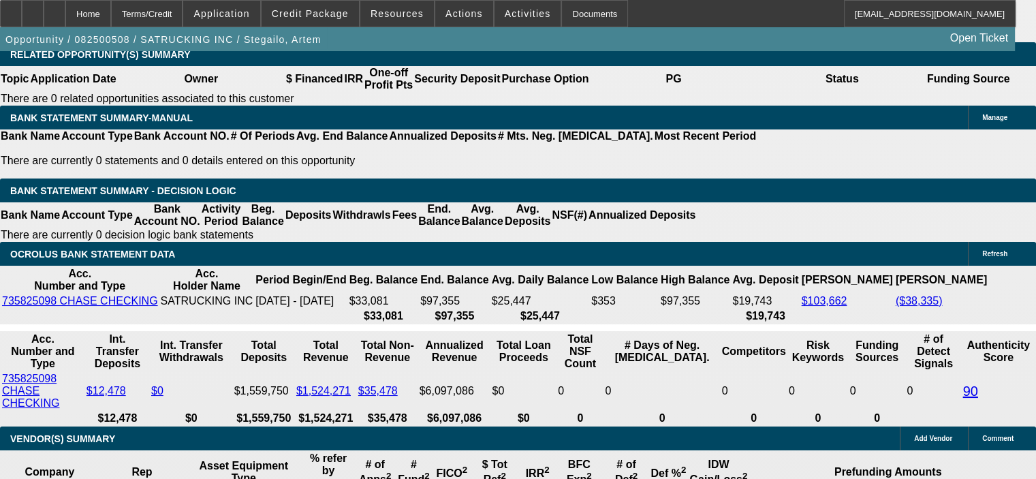
scroll to position [2316, 0]
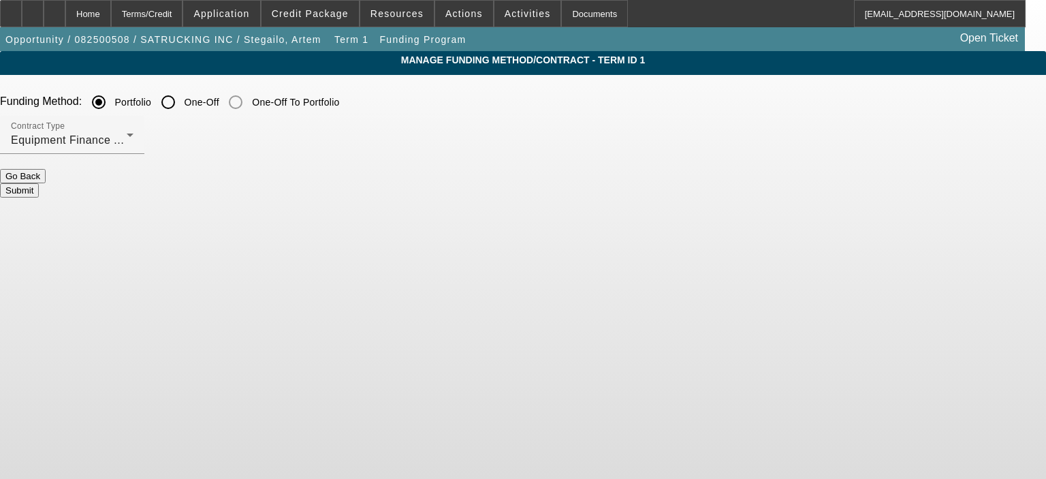
click at [182, 101] on input "One-Off" at bounding box center [168, 102] width 27 height 27
radio input "true"
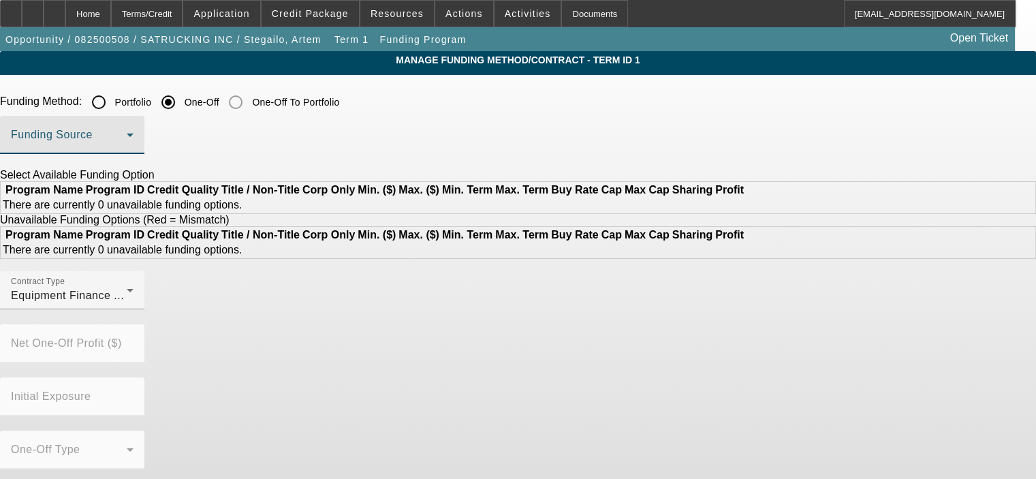
click at [127, 147] on span at bounding box center [69, 140] width 116 height 16
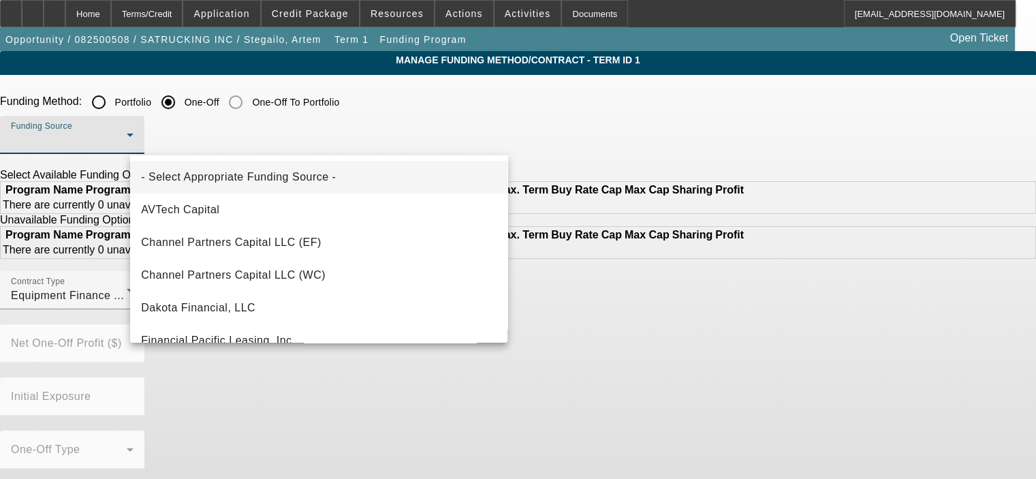
scroll to position [54, 0]
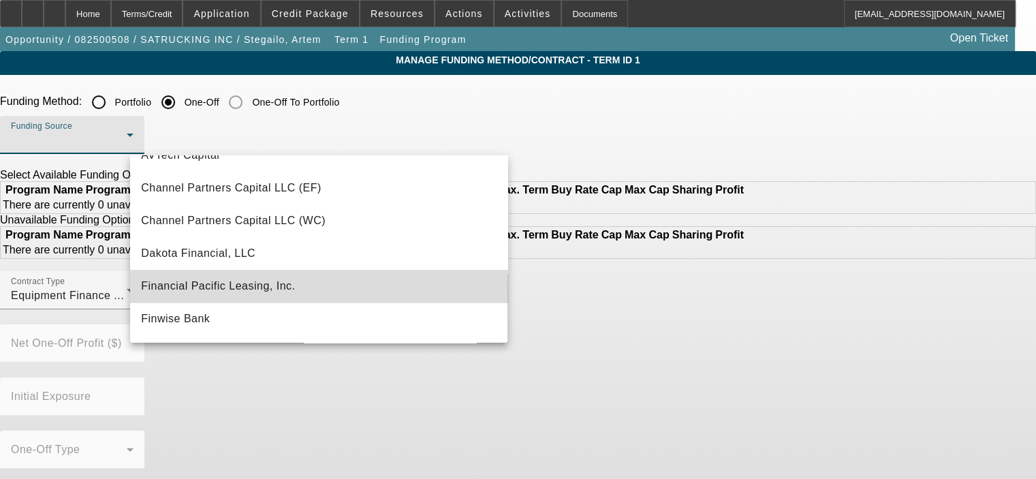
click at [349, 292] on mat-option "Financial Pacific Leasing, Inc." at bounding box center [318, 286] width 377 height 33
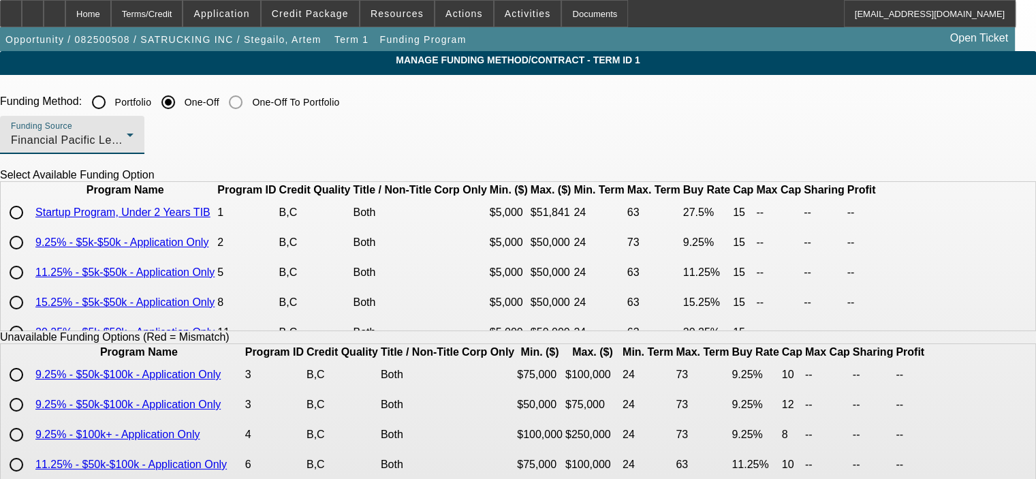
click at [30, 256] on input "radio" at bounding box center [16, 242] width 27 height 27
radio input "true"
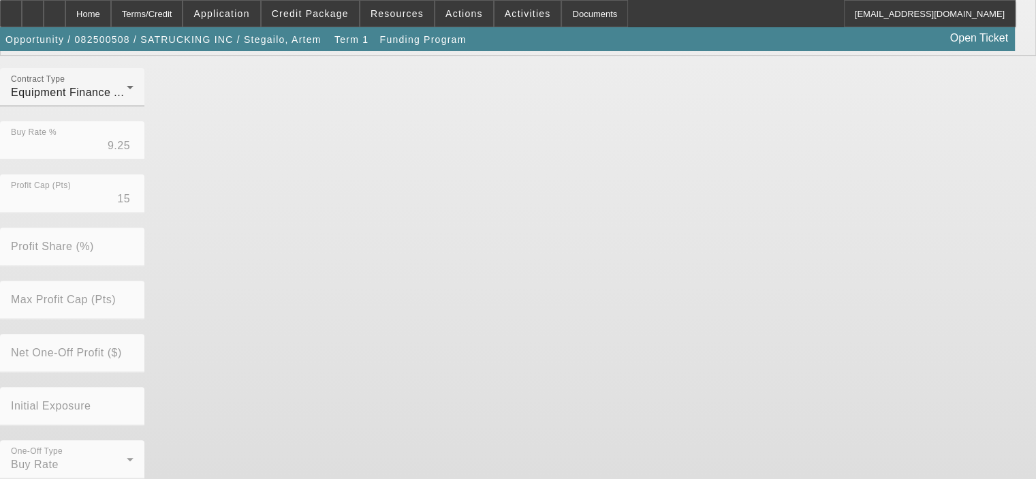
scroll to position [448, 0]
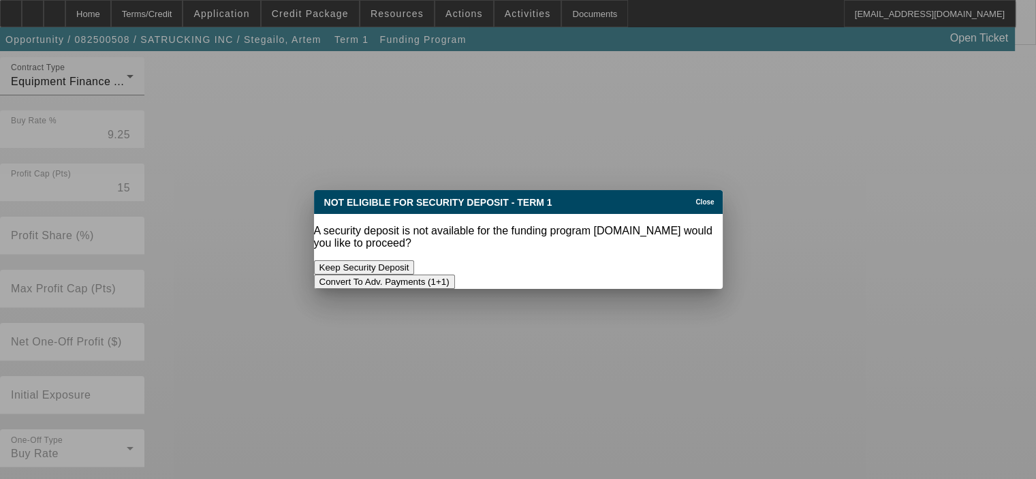
click at [455, 275] on button "Convert To Adv. Payments (1+1)" at bounding box center [384, 282] width 141 height 14
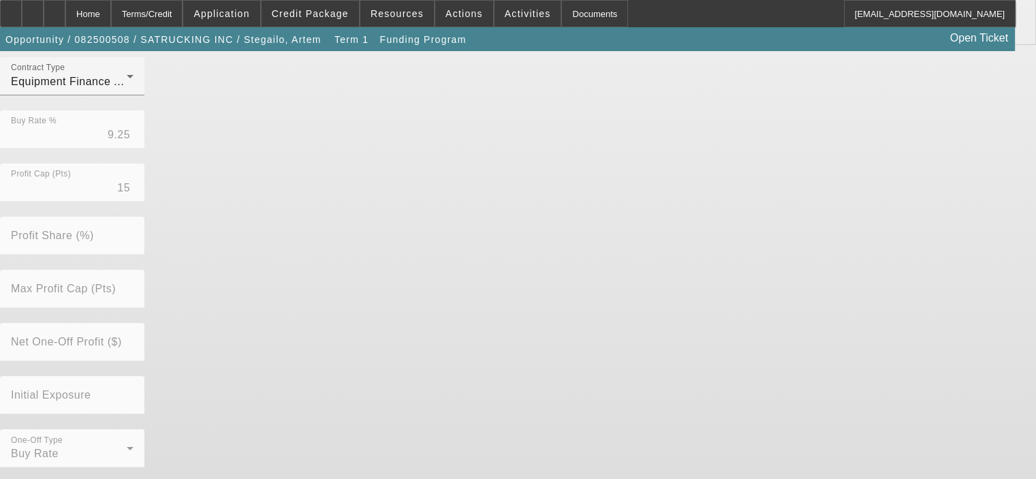
scroll to position [448, 0]
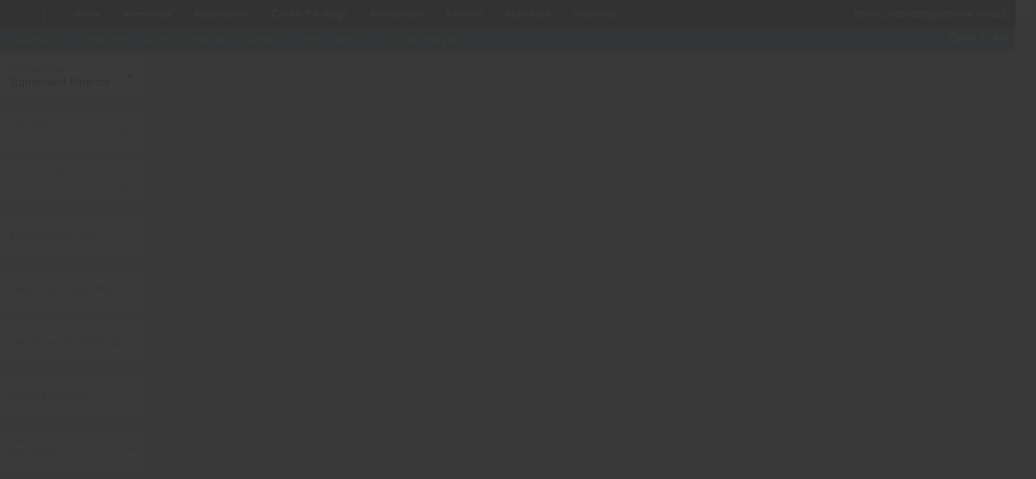
radio input "true"
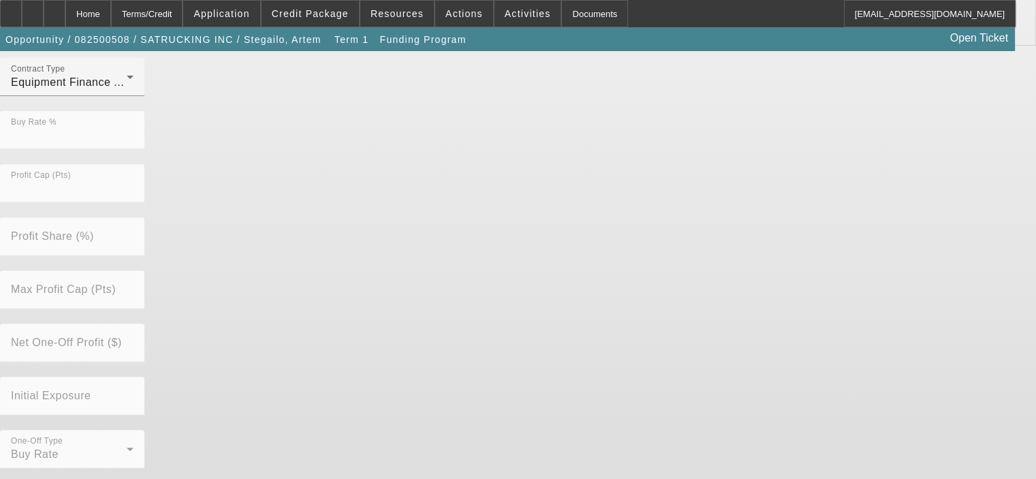
scroll to position [0, 0]
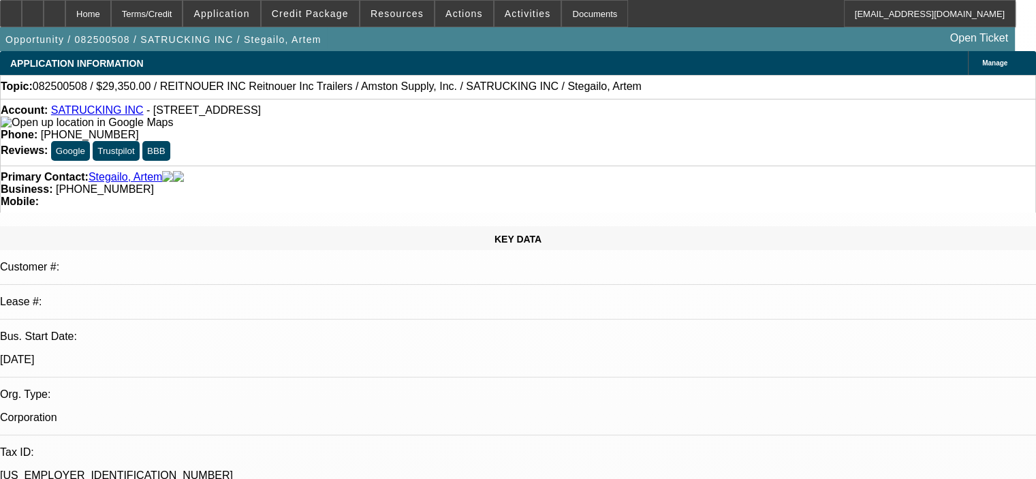
select select "0"
select select "6"
click at [322, 14] on span "Credit Package" at bounding box center [310, 13] width 77 height 11
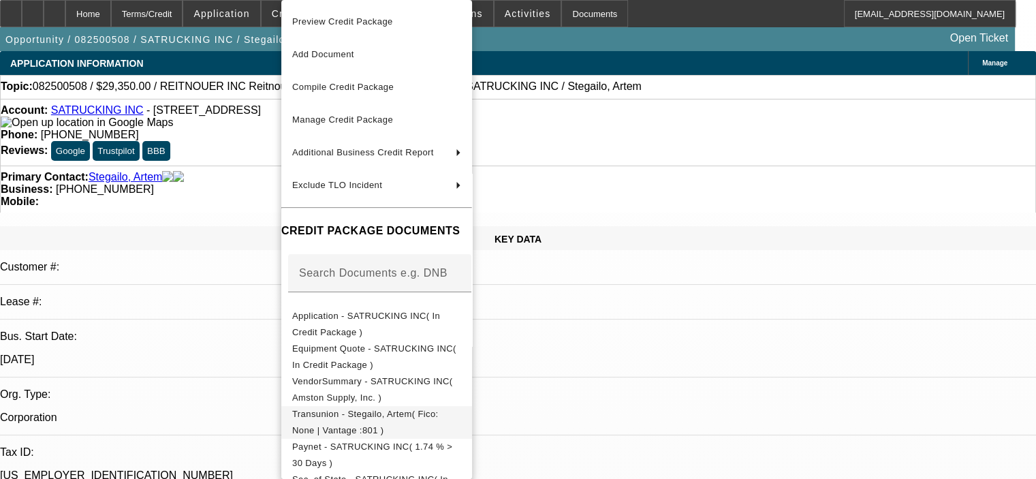
click at [400, 409] on span "Transunion - Stegailo, Artem( Fico: None | Vantage :801 )" at bounding box center [376, 422] width 169 height 33
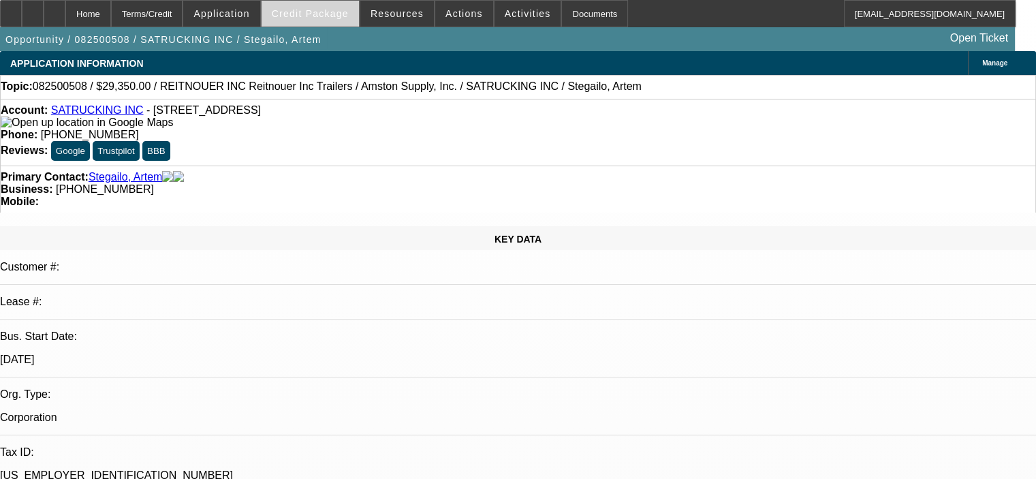
click at [326, 16] on span "Credit Package" at bounding box center [310, 13] width 77 height 11
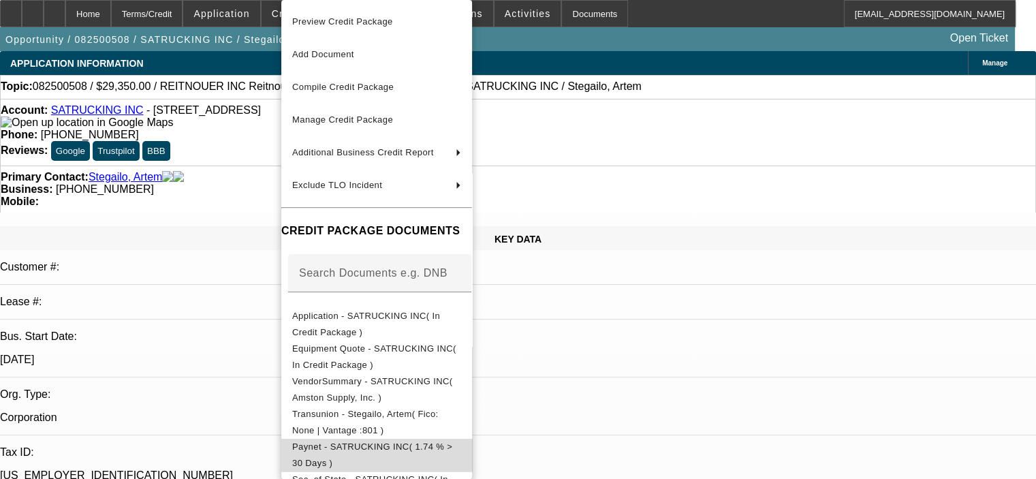
click at [376, 441] on span "Paynet - SATRUCKING INC( 1.74 % > 30 Days )" at bounding box center [376, 455] width 169 height 33
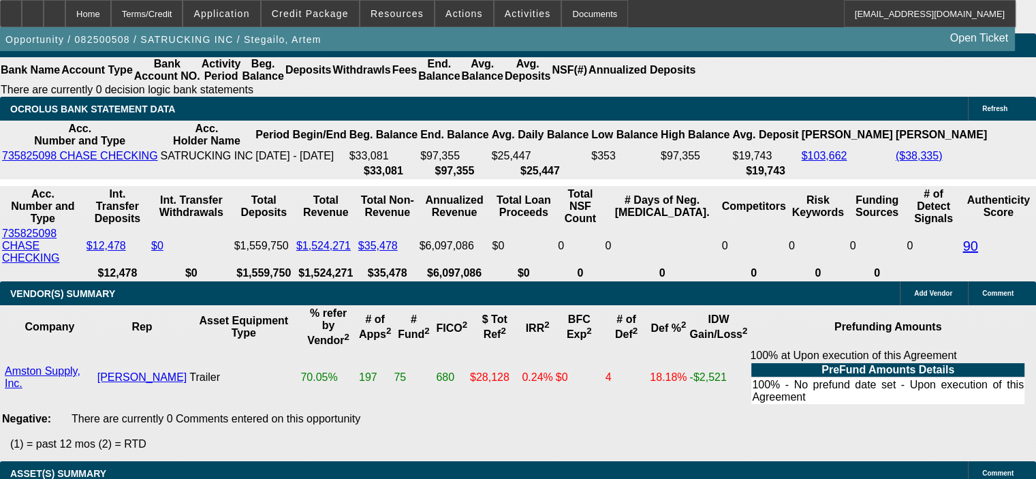
scroll to position [2452, 0]
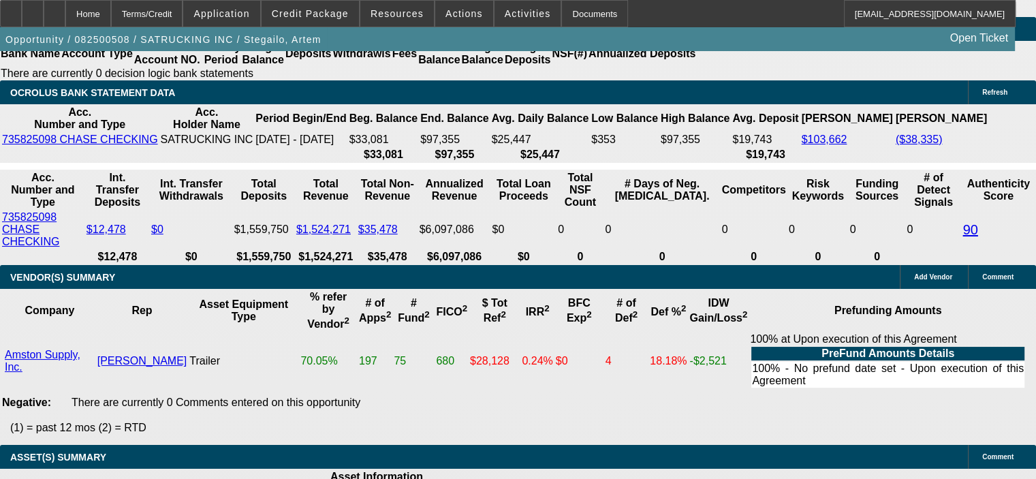
drag, startPoint x: 261, startPoint y: 157, endPoint x: 322, endPoint y: 157, distance: 61.3
type input "UNKNOWN"
type input "14"
type input "$1,003.11"
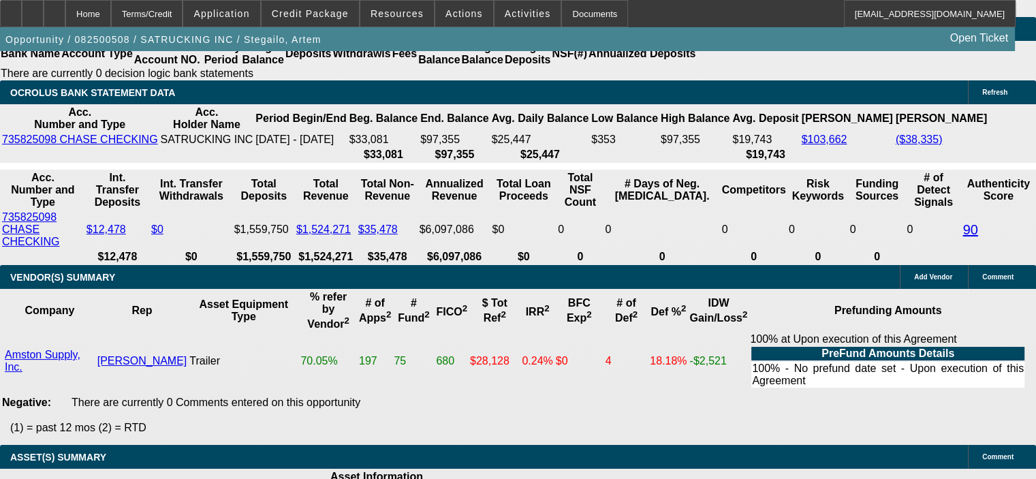
type input "1"
type input "$827.91"
type input "13"
type input "$988.92"
type input "13"
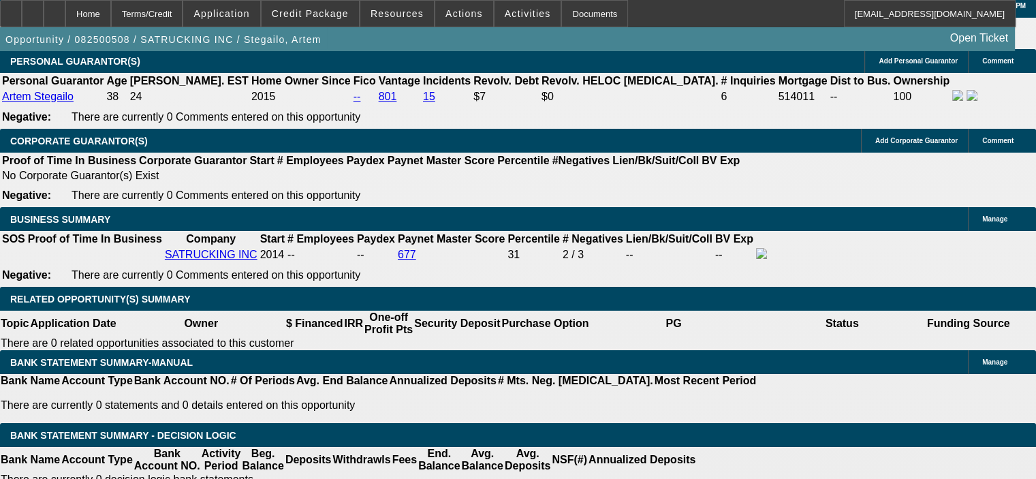
scroll to position [2044, 0]
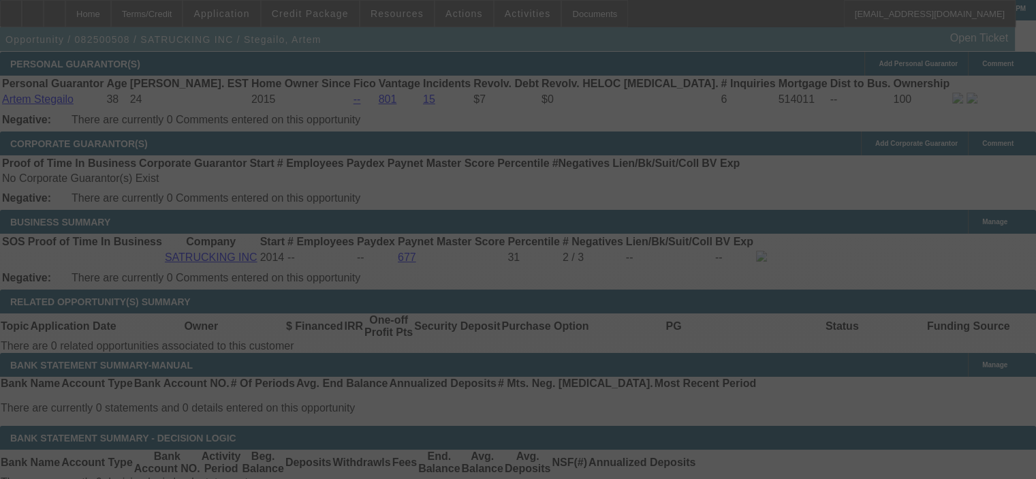
select select "0"
select select "6"
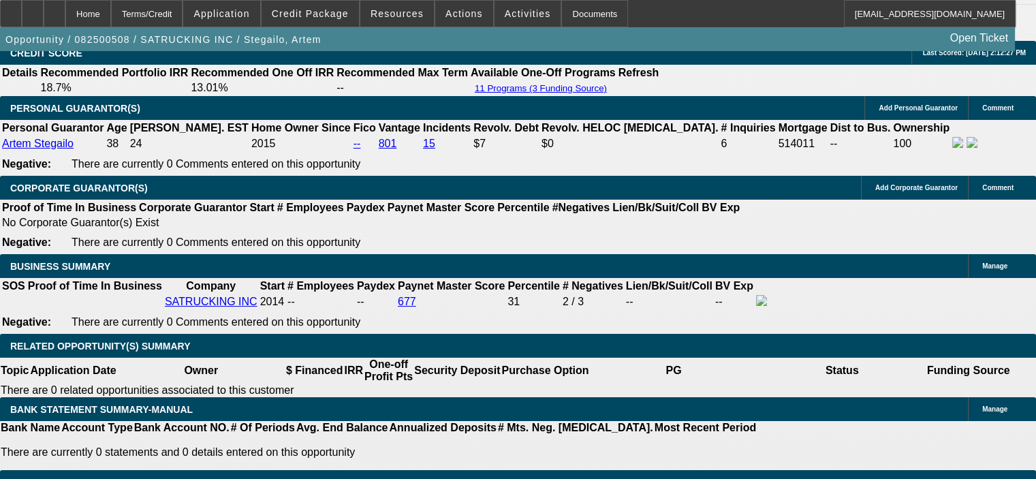
scroll to position [1839, 0]
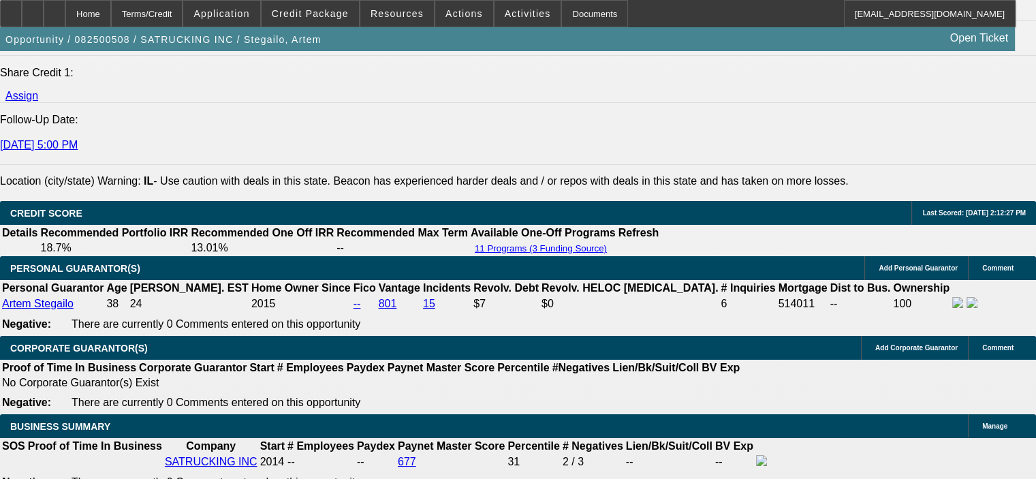
click at [65, 11] on div at bounding box center [55, 13] width 22 height 27
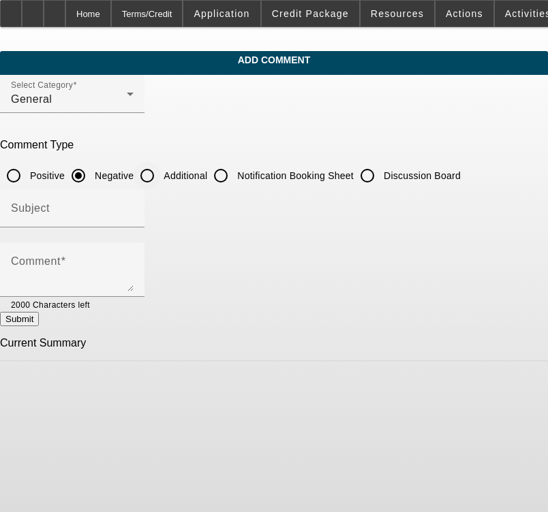
click at [161, 174] on input "Additional" at bounding box center [147, 175] width 27 height 27
radio input "true"
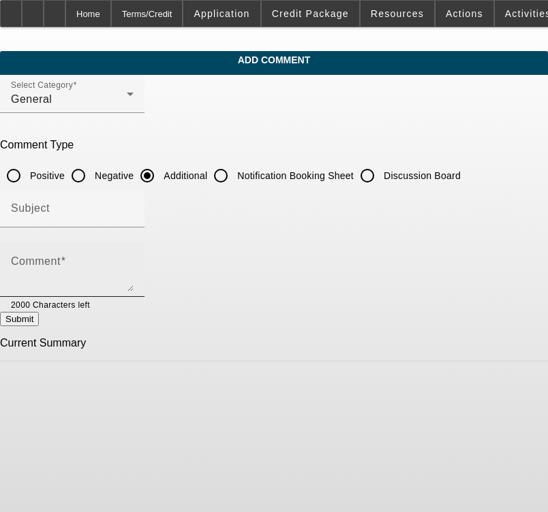
click at [134, 255] on div "Comment" at bounding box center [72, 270] width 123 height 54
paste textarea "SATRUCKING has been in business over 11 years and currently has a fleet of 10 T…"
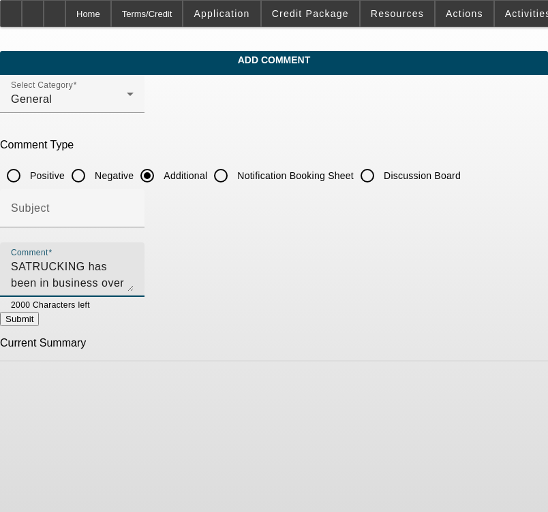
scroll to position [46, 0]
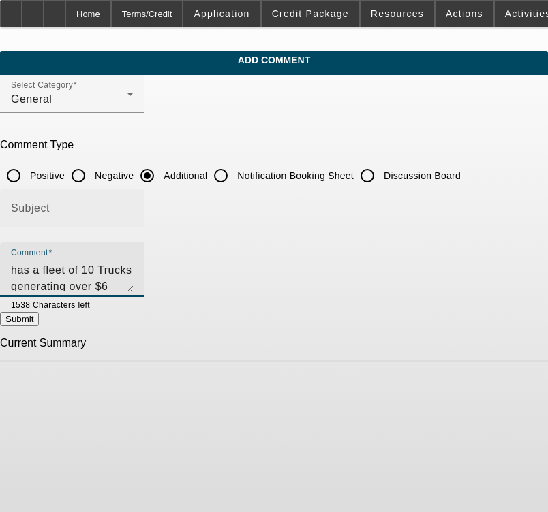
type textarea "SATRUCKING has been in business over 11 years and currently has a fleet of 10 T…"
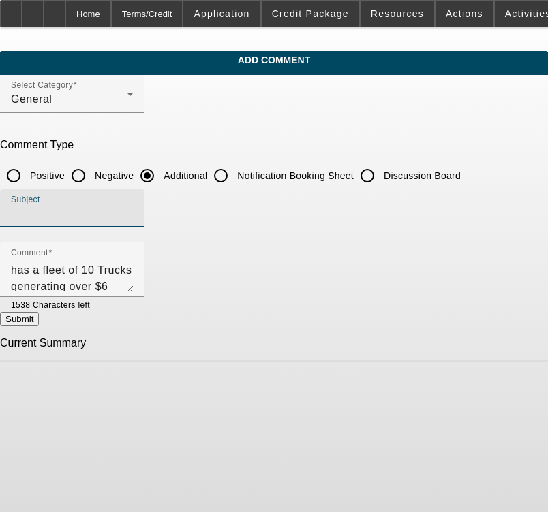
click at [134, 213] on input "Subject" at bounding box center [72, 214] width 123 height 16
type input "Background Info"
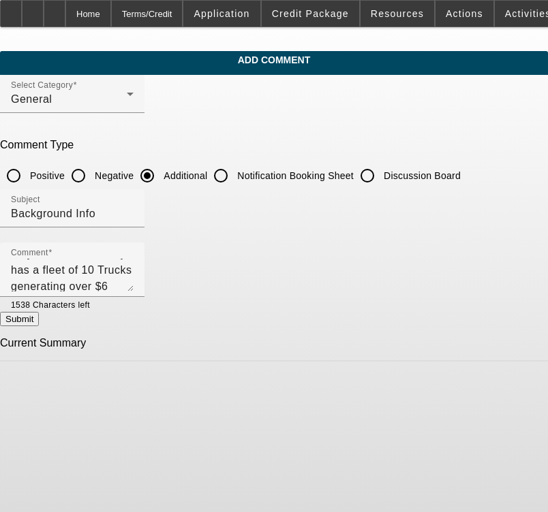
click at [39, 318] on button "Submit" at bounding box center [19, 319] width 39 height 14
radio input "true"
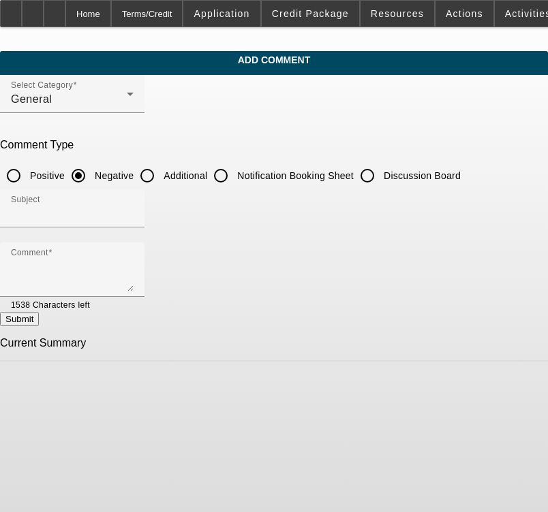
scroll to position [0, 0]
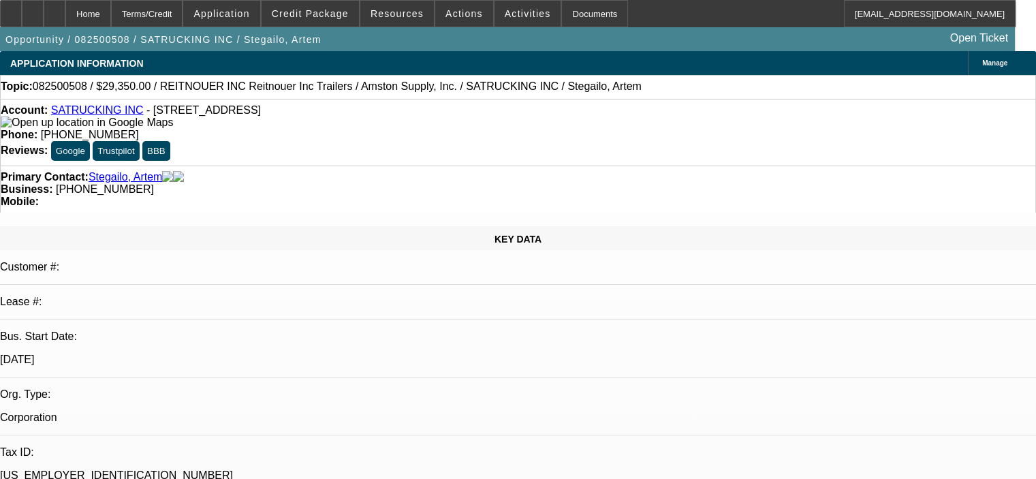
select select "0"
select select "1"
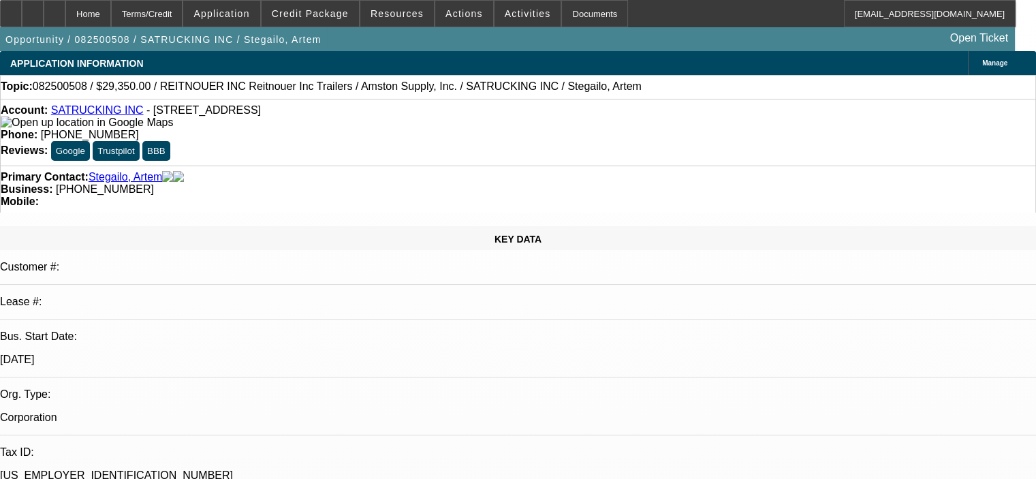
select select "6"
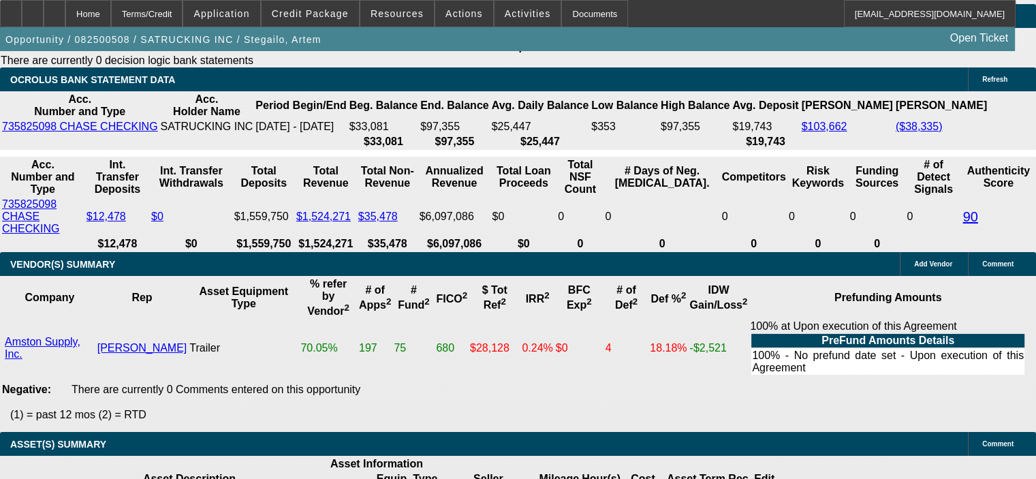
scroll to position [2384, 0]
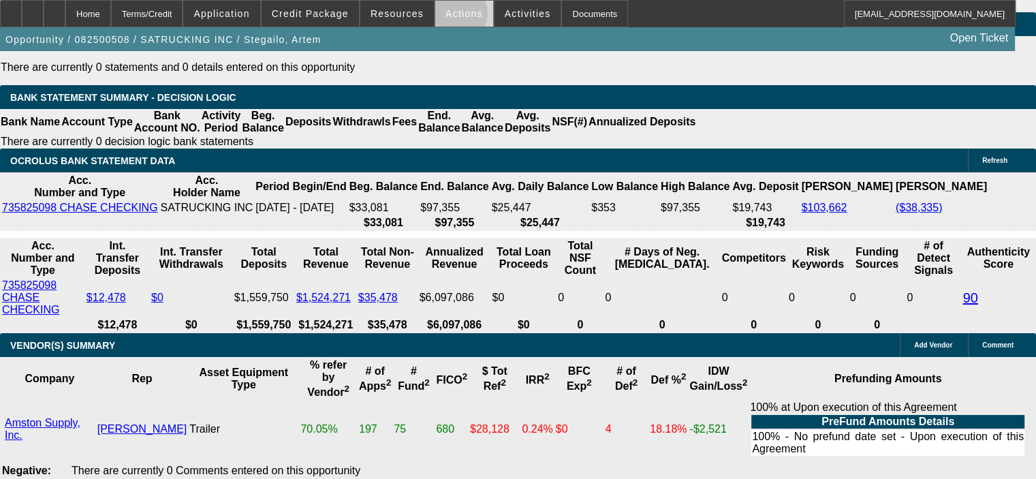
click at [452, 16] on span "Actions" at bounding box center [464, 13] width 37 height 11
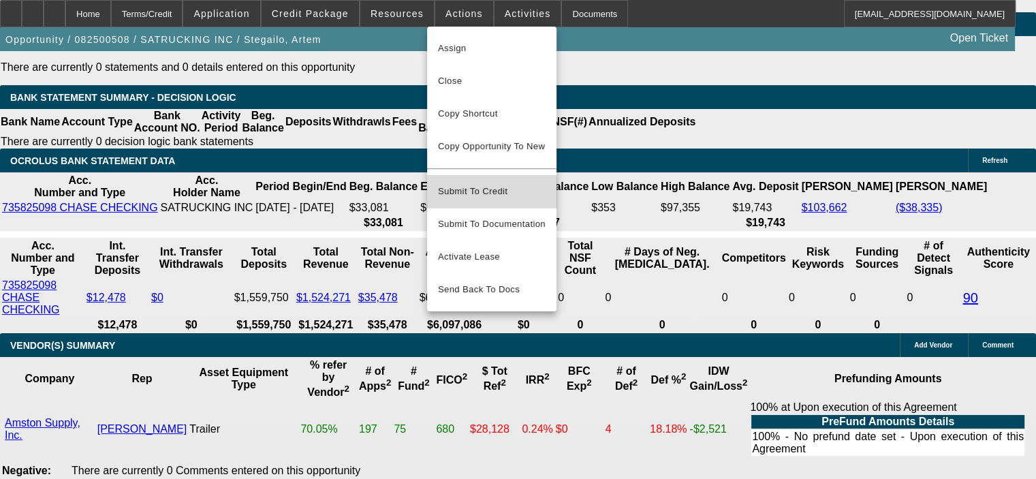
click at [480, 188] on span "Submit To Credit" at bounding box center [492, 191] width 108 height 16
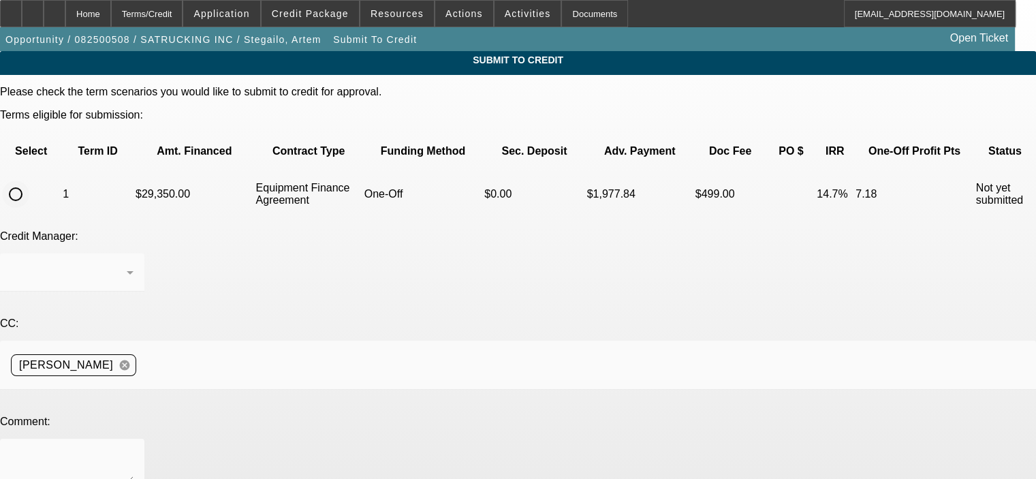
click at [29, 181] on input "radio" at bounding box center [15, 194] width 27 height 27
radio input "true"
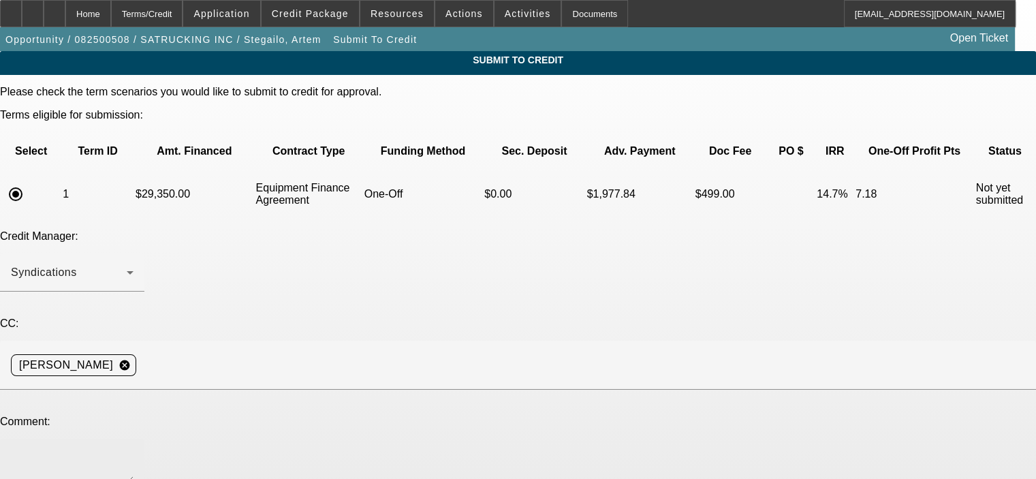
click at [134, 439] on div at bounding box center [72, 466] width 123 height 54
paste textarea "SATRUCKING has been in business over 11 years and currently has a fleet of 10 T…"
type textarea "SATRUCKING has been in business over 11 years and currently has a fleet of 10 T…"
click at [490, 248] on div "Credit Manager: Syndications" at bounding box center [518, 268] width 1036 height 76
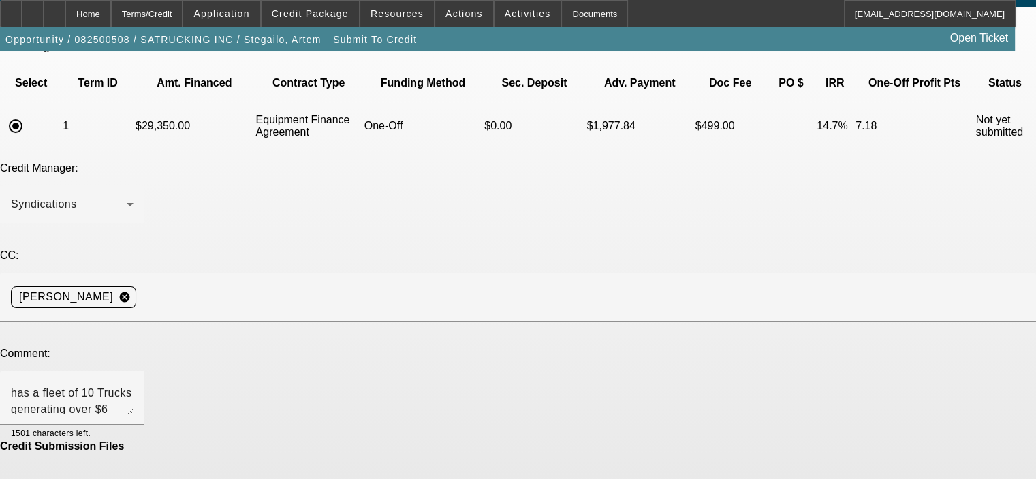
scroll to position [99, 0]
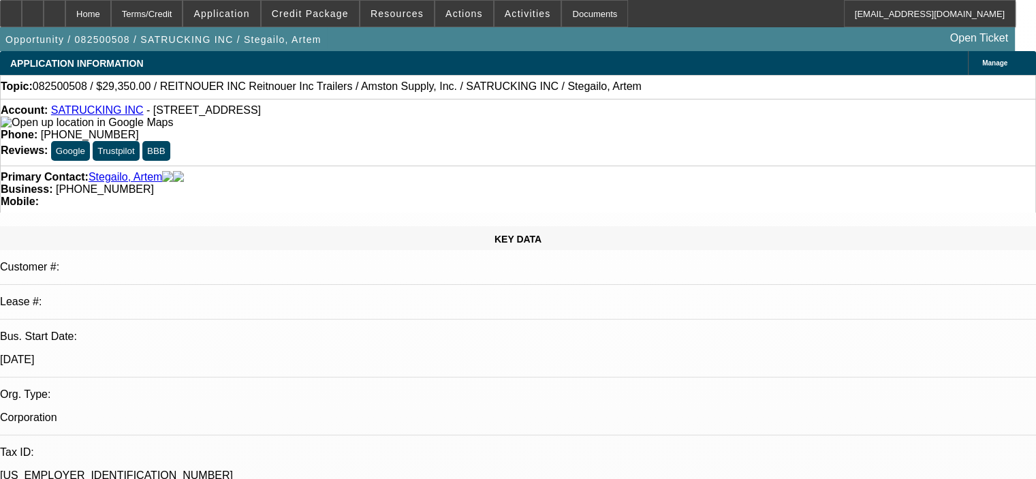
select select "0"
select select "6"
select select "0"
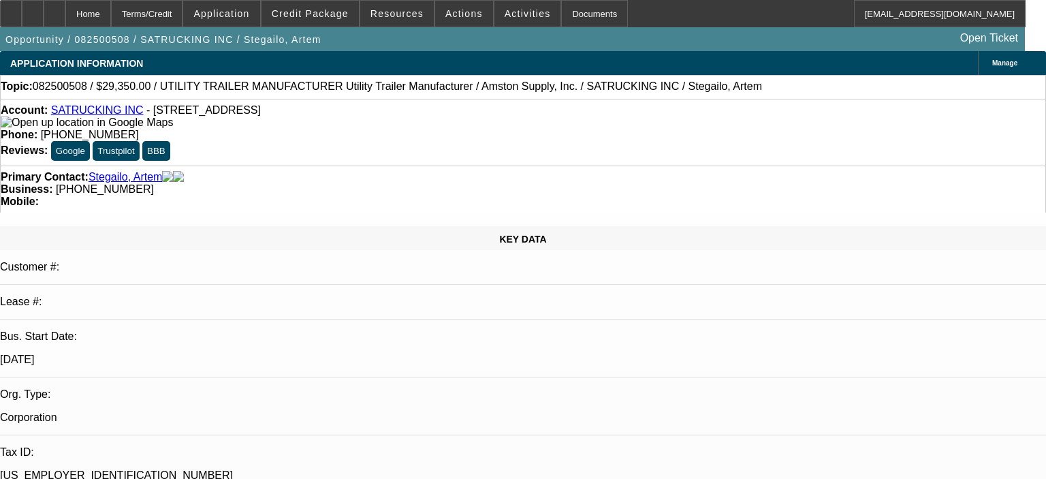
select select "0"
select select "6"
select select "0"
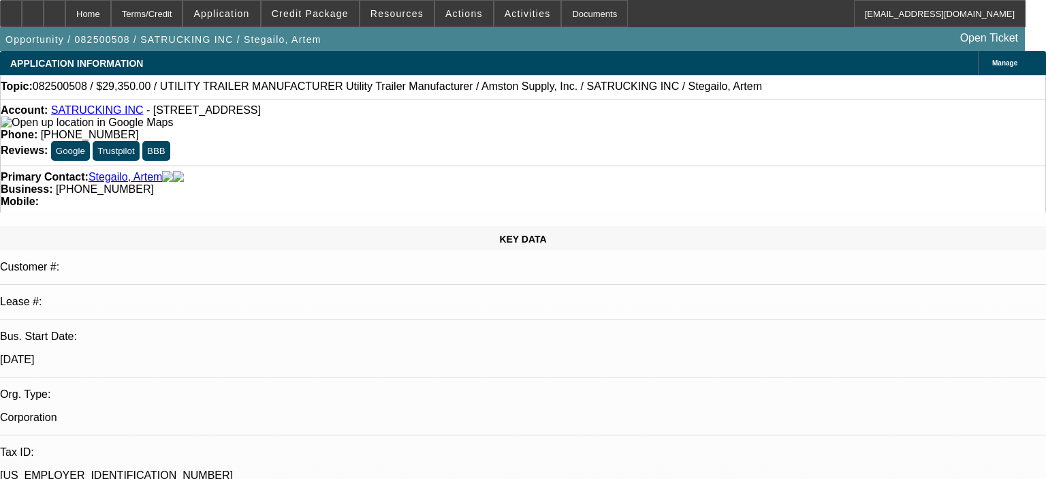
select select "0"
select select "6"
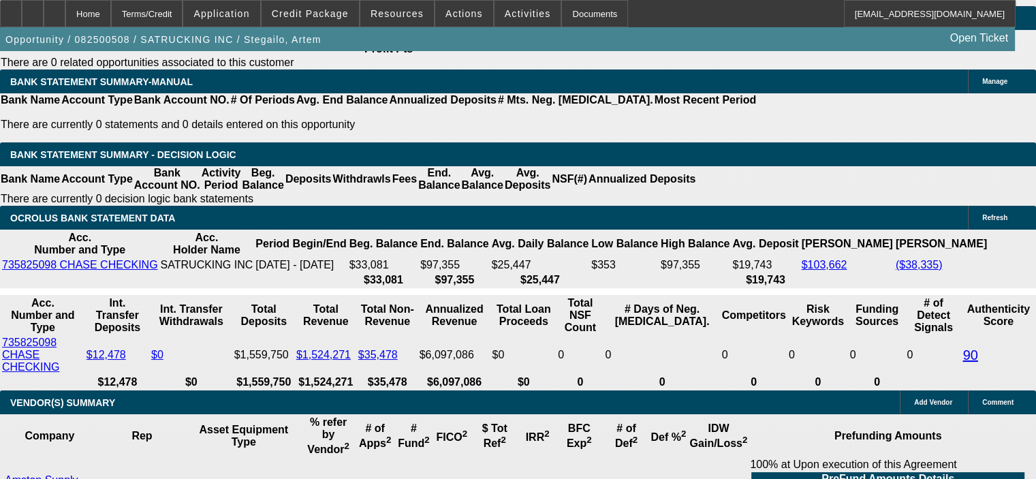
scroll to position [2384, 0]
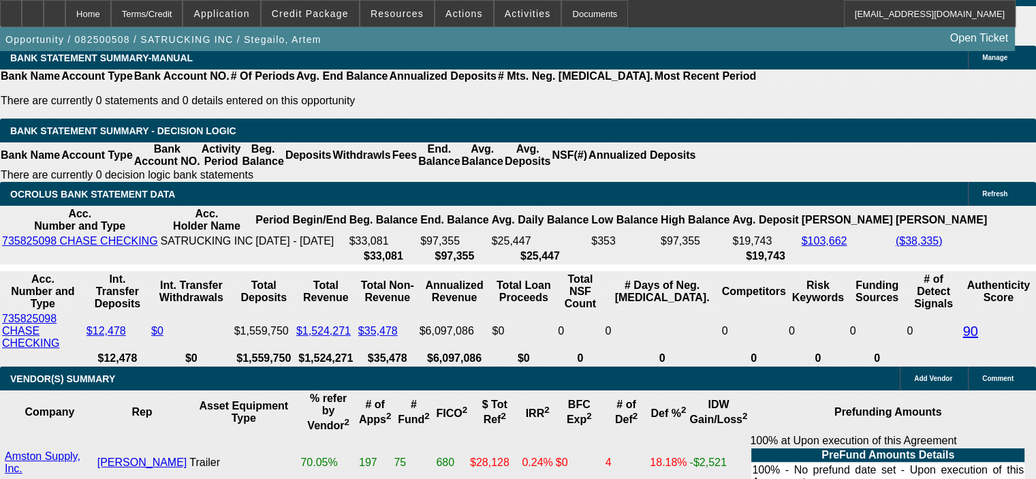
drag, startPoint x: 268, startPoint y: 264, endPoint x: 326, endPoint y: 264, distance: 57.9
type input "UNKNOWN"
type input "15"
type input "$1,017.43"
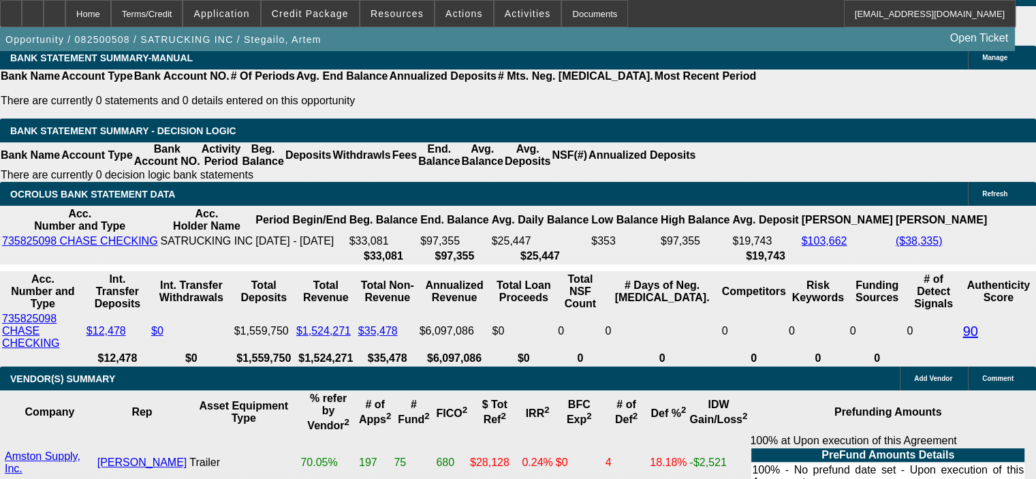
type input "15"
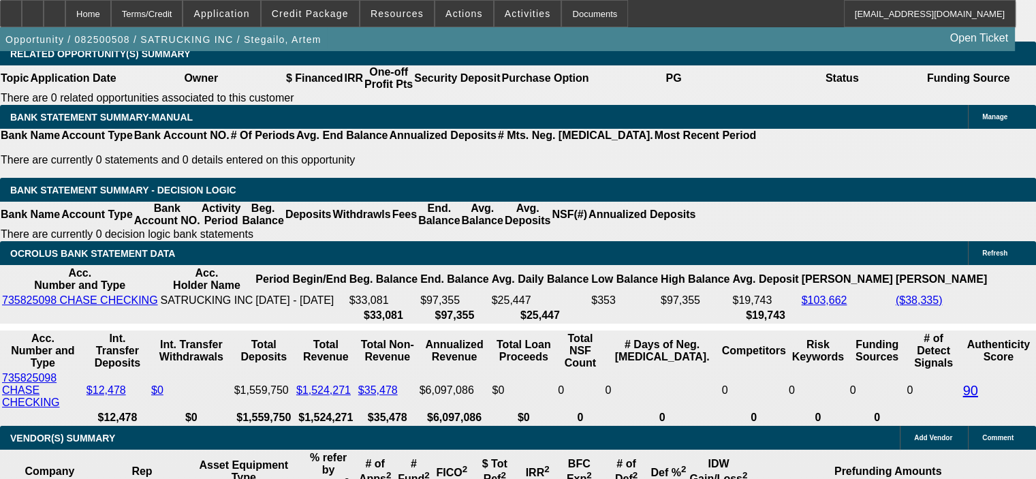
scroll to position [2180, 0]
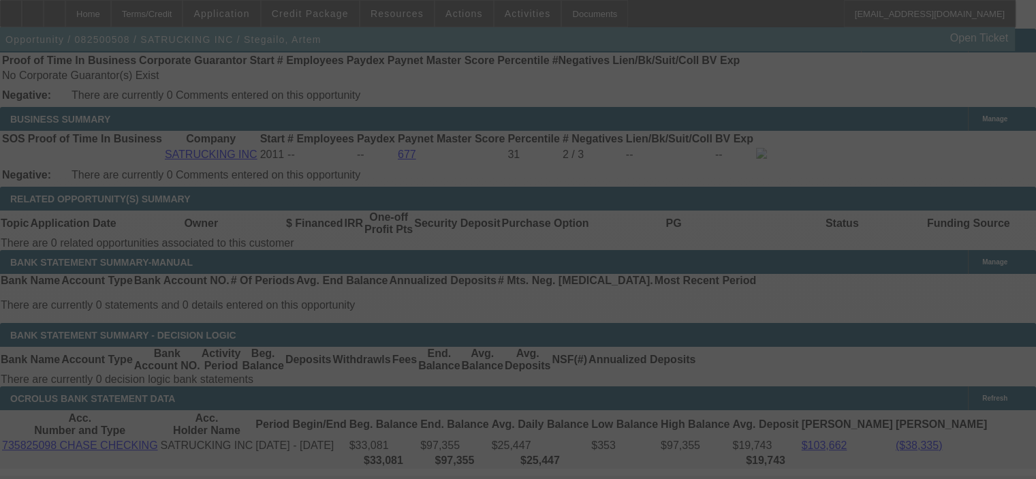
select select "0"
select select "6"
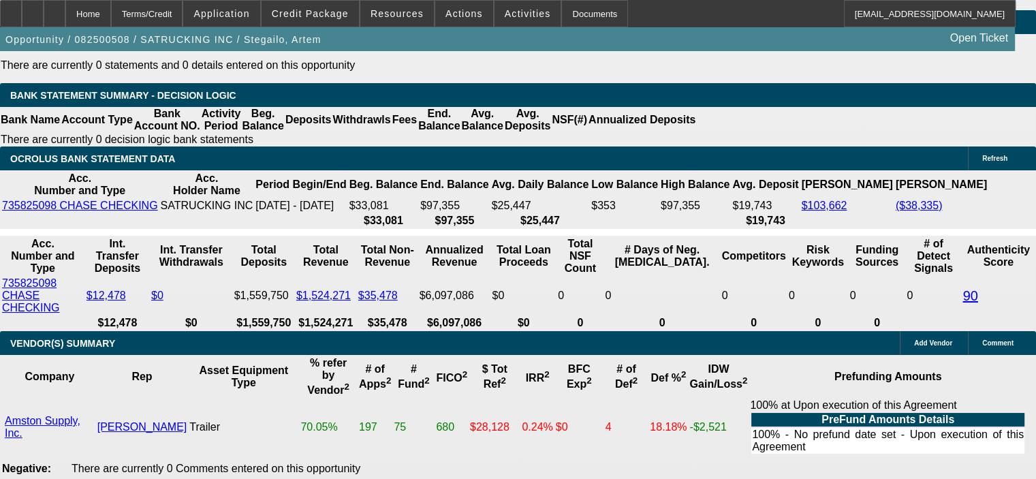
scroll to position [2452, 0]
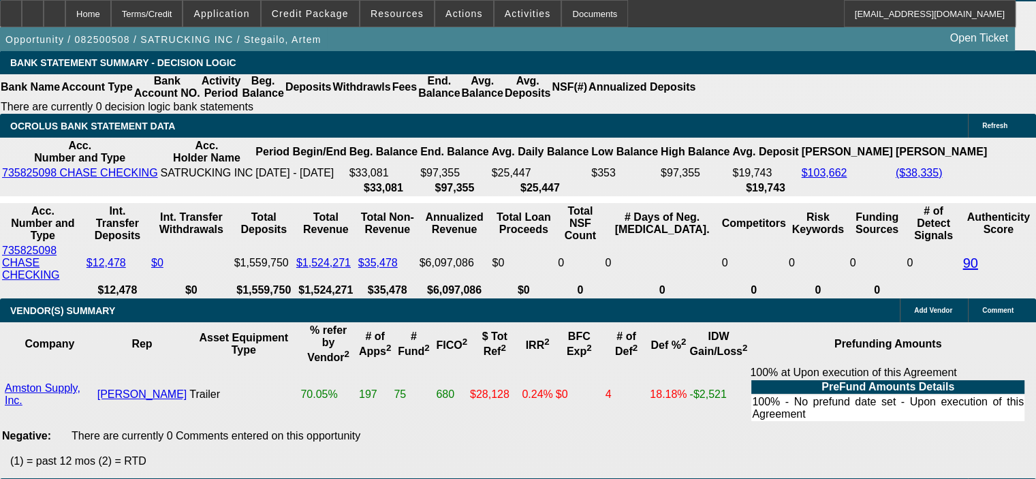
drag, startPoint x: 259, startPoint y: 196, endPoint x: 313, endPoint y: 188, distance: 55.0
type input "1"
type input "UNKNOWN"
type input "18"
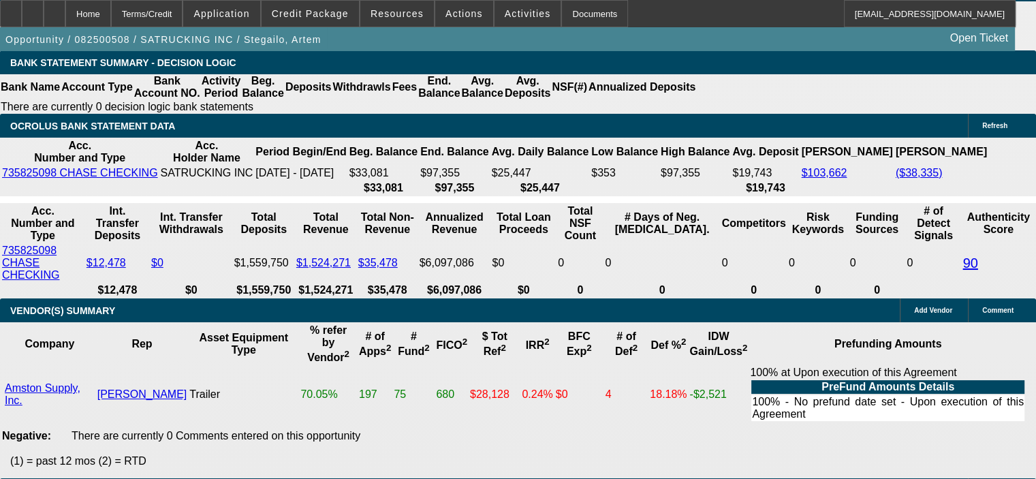
type input "$1,061.07"
type input "18"
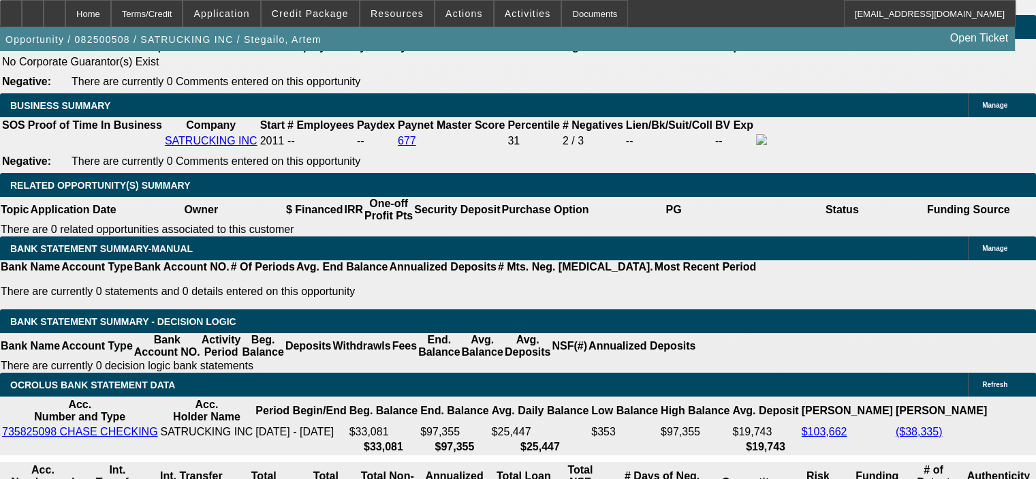
scroll to position [2112, 0]
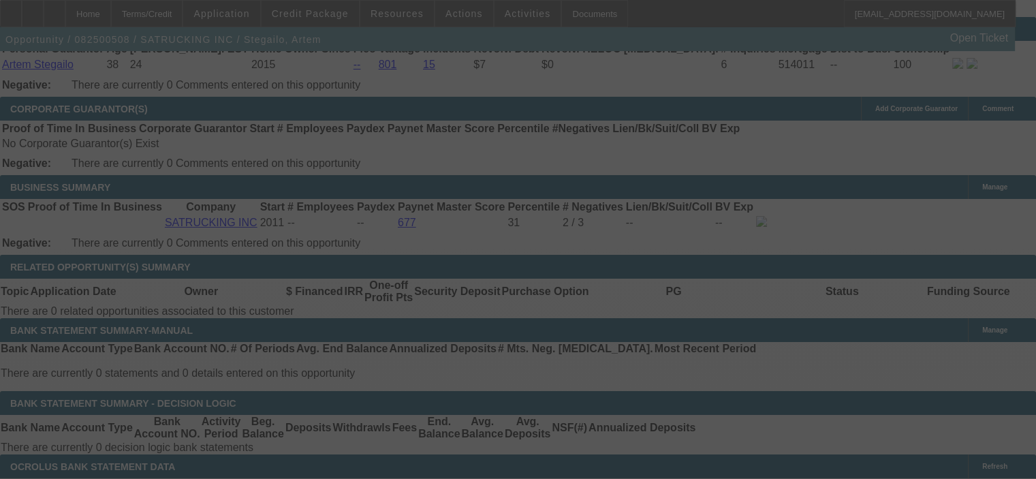
select select "0"
select select "6"
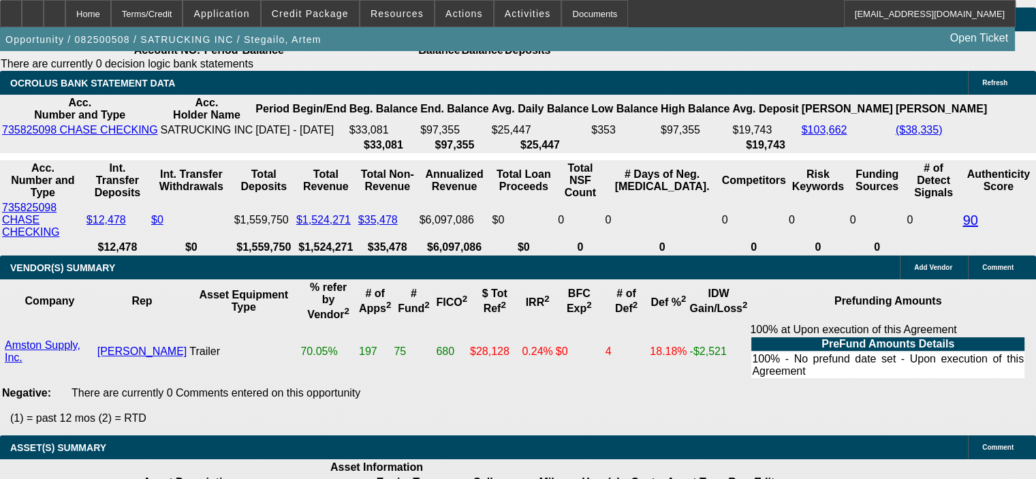
scroll to position [2521, 0]
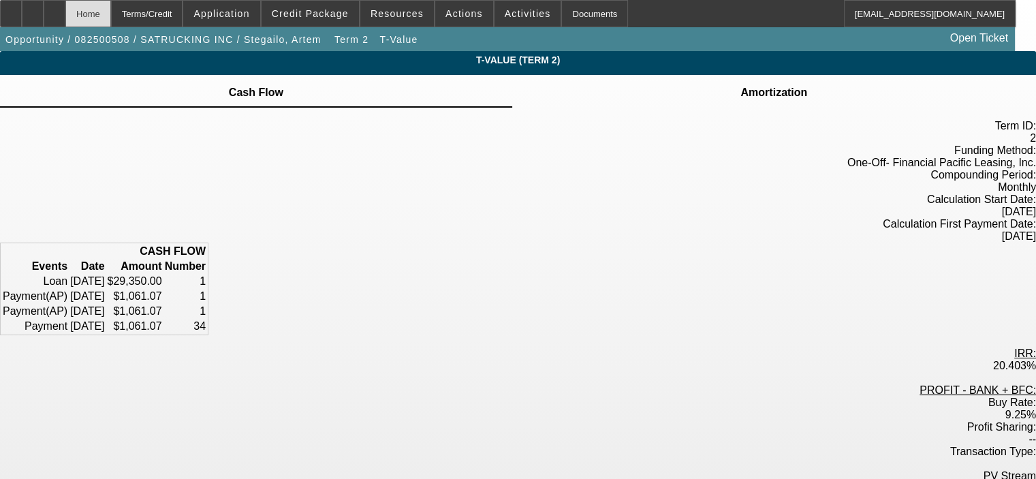
click at [111, 19] on div "Home" at bounding box center [88, 13] width 46 height 27
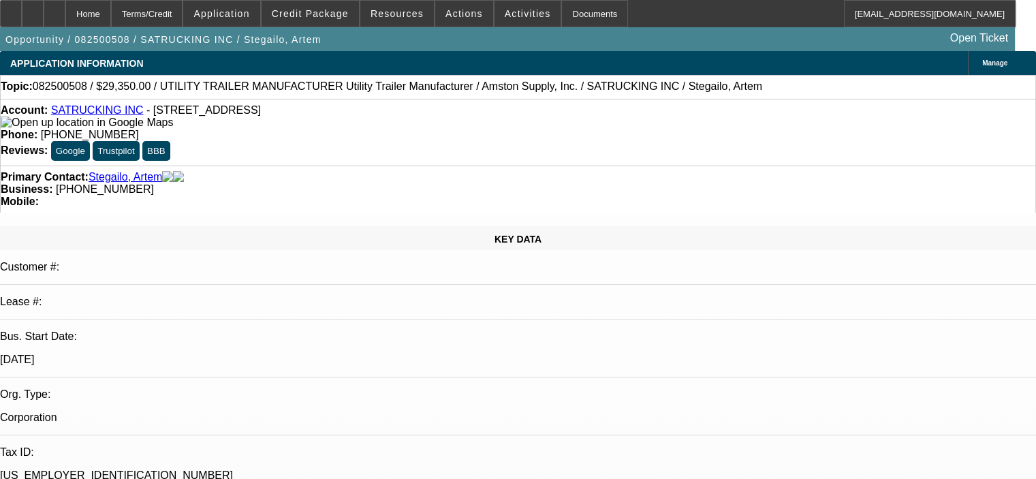
select select "0"
select select "6"
select select "0"
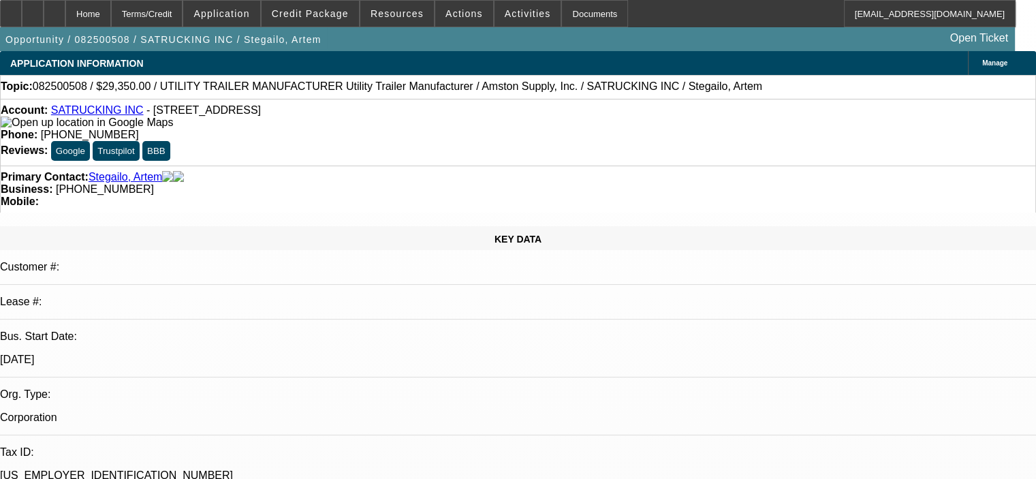
select select "0"
select select "6"
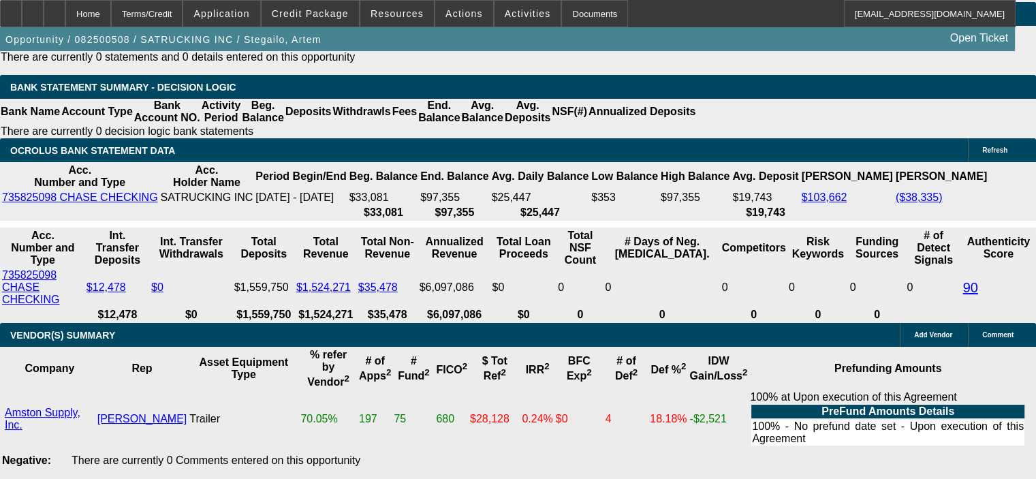
scroll to position [2452, 0]
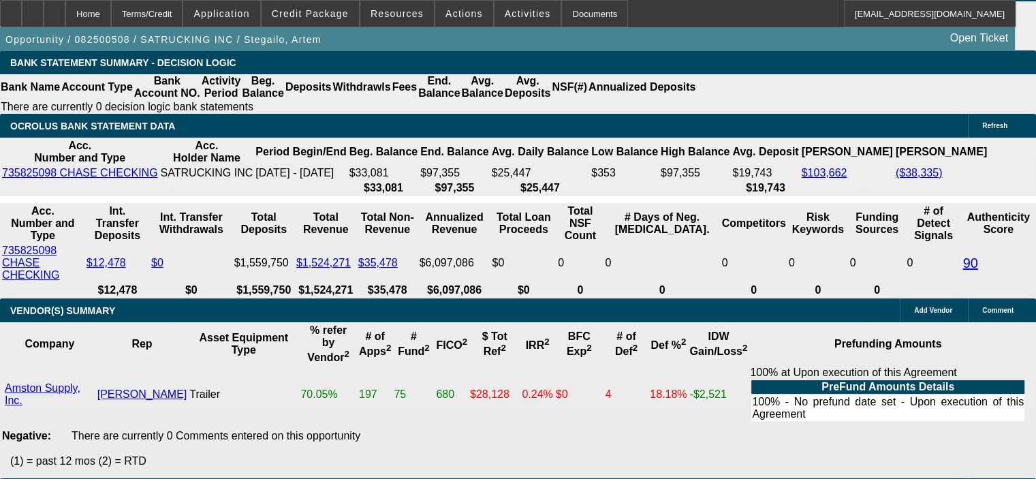
drag, startPoint x: 257, startPoint y: 200, endPoint x: 329, endPoint y: 200, distance: 72.2
type input "1"
type input "UNKNOWN"
type input "16"
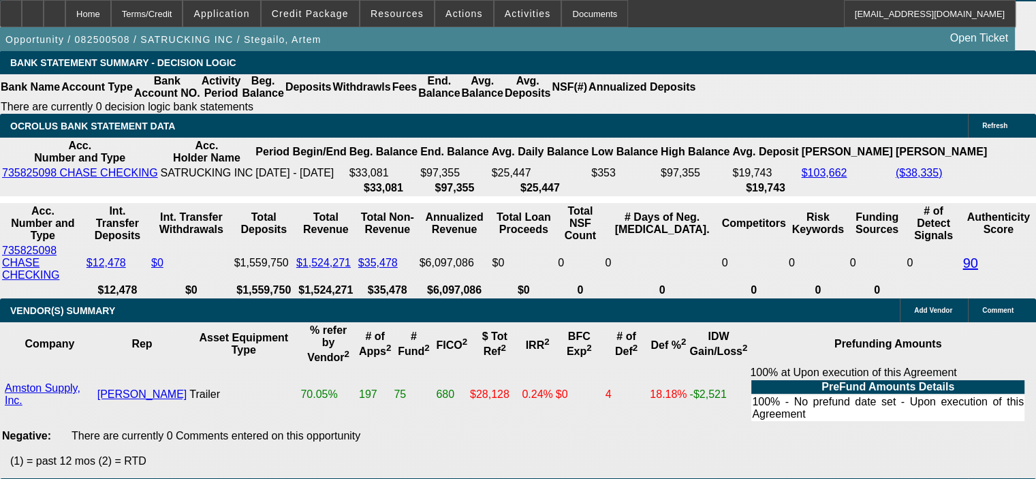
type input "$1,031.86"
type input "16"
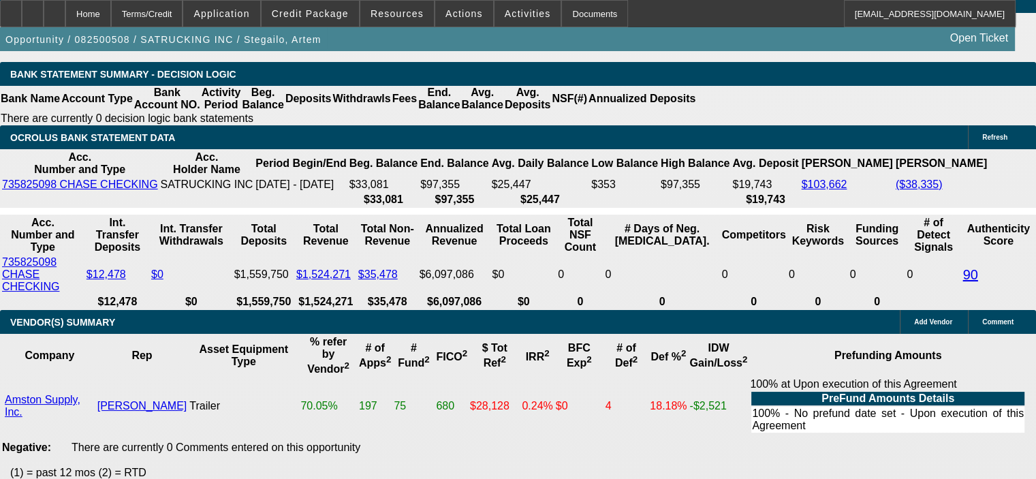
scroll to position [2180, 0]
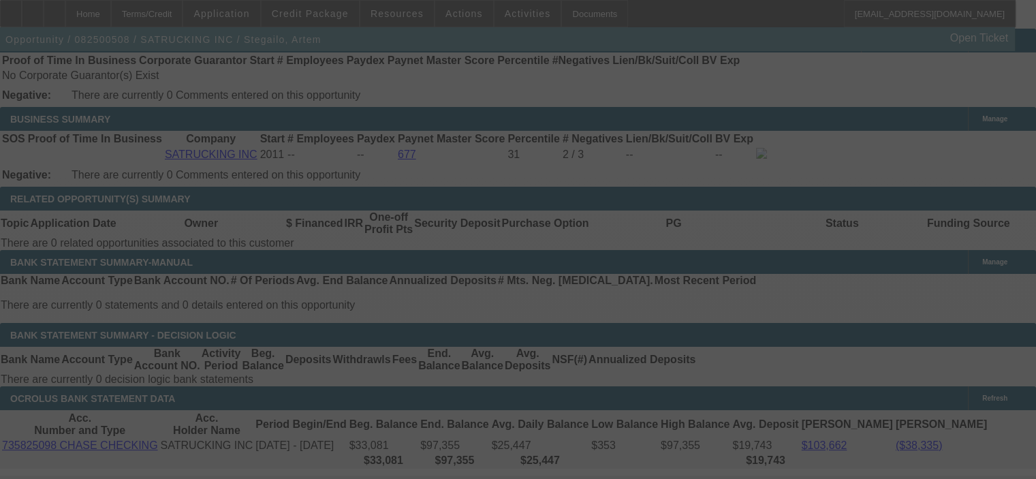
select select "0"
select select "6"
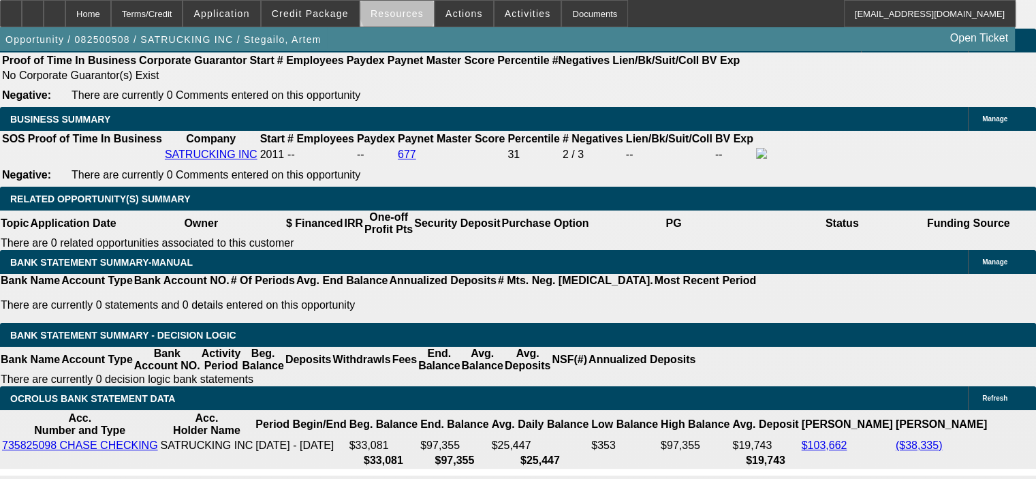
click at [401, 10] on span "Resources" at bounding box center [397, 13] width 53 height 11
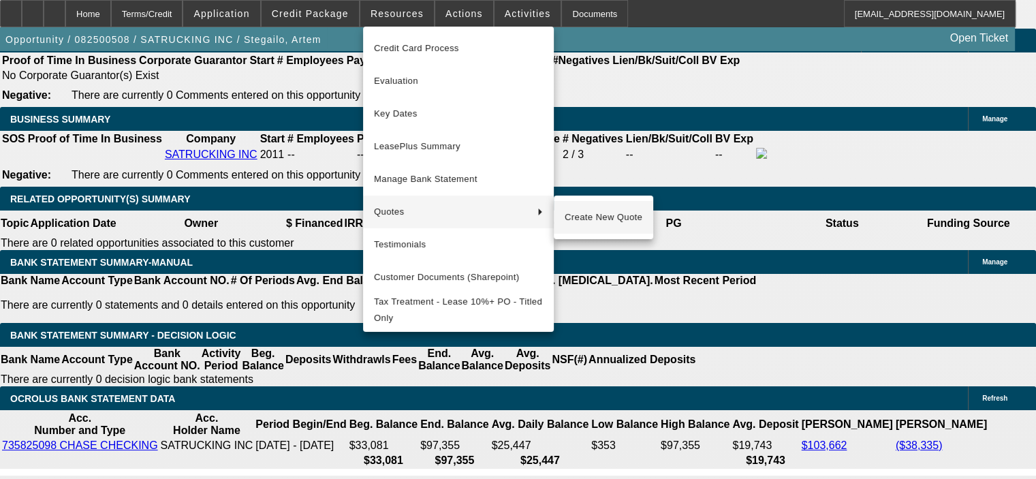
click at [595, 211] on span "Create New Quote" at bounding box center [604, 217] width 78 height 16
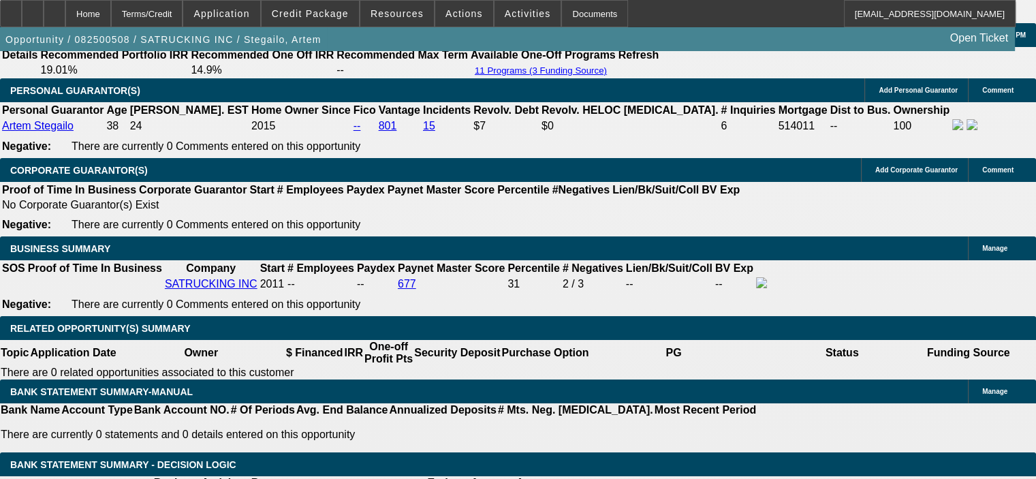
scroll to position [2044, 0]
